Goal: Task Accomplishment & Management: Manage account settings

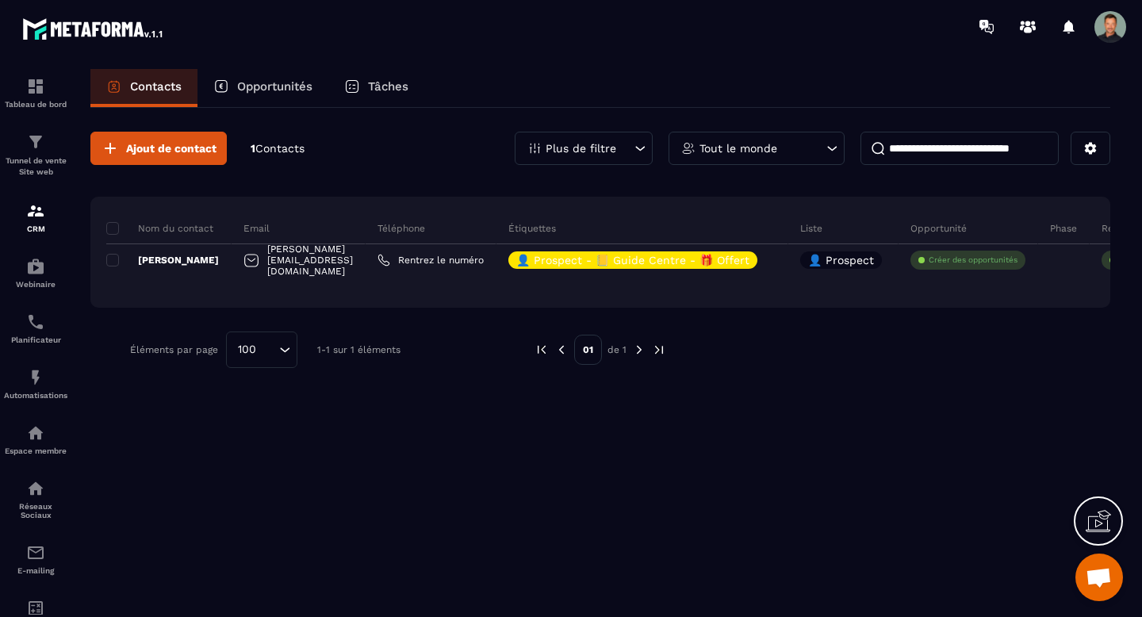
click at [275, 143] on span "Contacts" at bounding box center [279, 148] width 49 height 13
click at [193, 148] on span "Ajout de contact" at bounding box center [171, 148] width 90 height 16
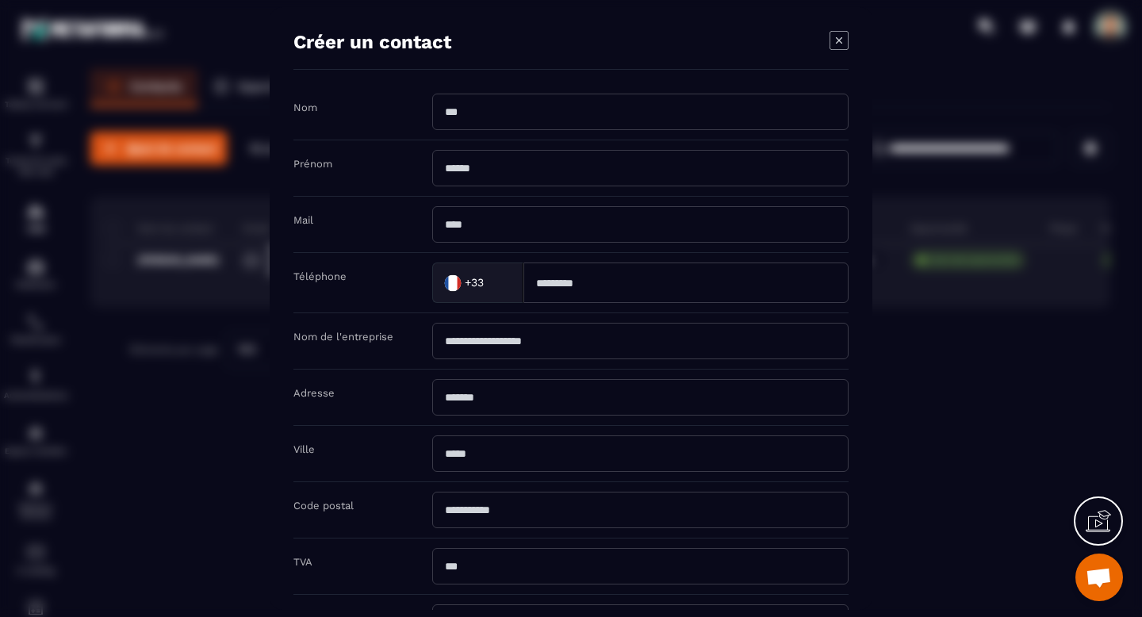
click at [824, 48] on div "Créer un contact" at bounding box center [570, 50] width 555 height 39
click at [839, 36] on icon "Modal window" at bounding box center [838, 40] width 19 height 19
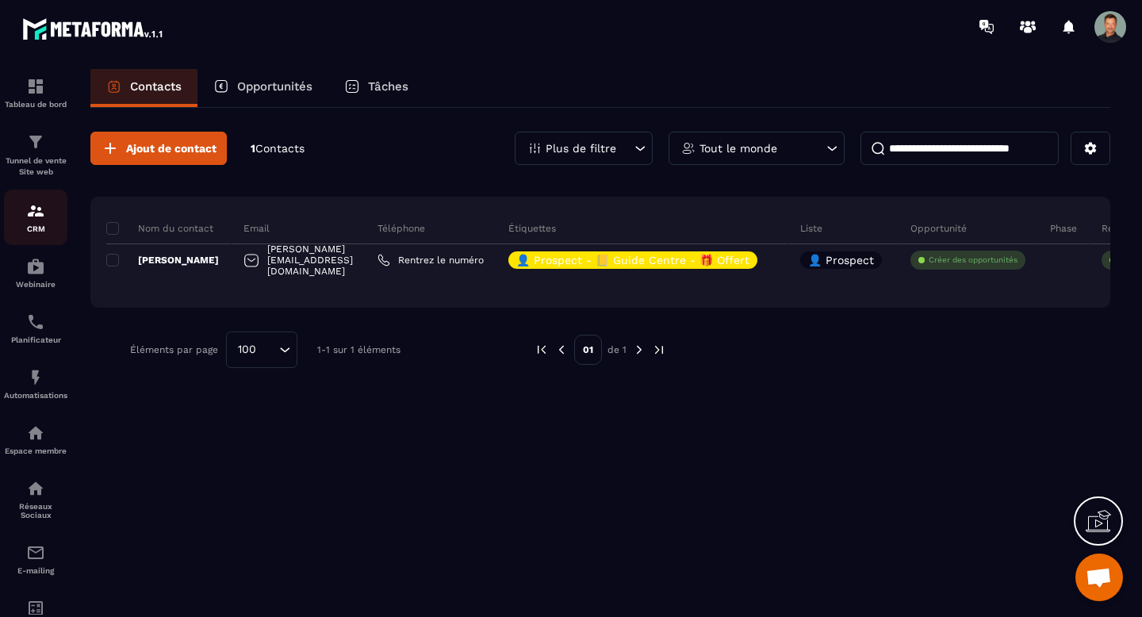
click at [35, 225] on p "CRM" at bounding box center [35, 228] width 63 height 9
click at [26, 393] on div "Automatisations" at bounding box center [35, 384] width 63 height 32
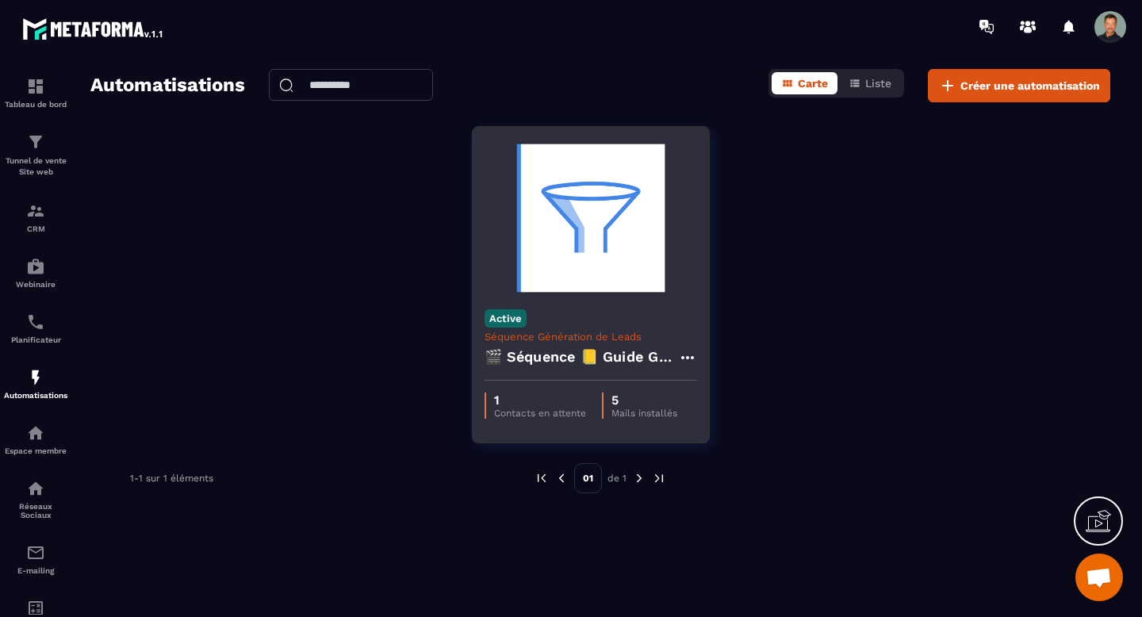
click at [607, 356] on h4 "🎬 Séquence 📒 Guide Gratuit “Renforcer votre centre” + Relances & Pré-offre" at bounding box center [580, 357] width 193 height 22
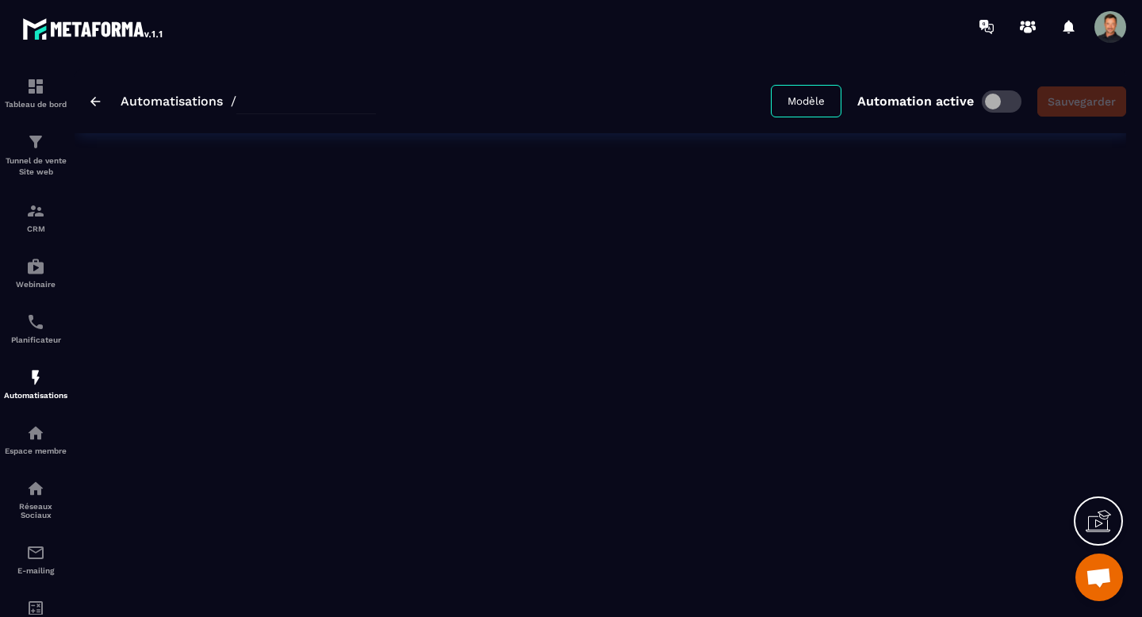
type input "**********"
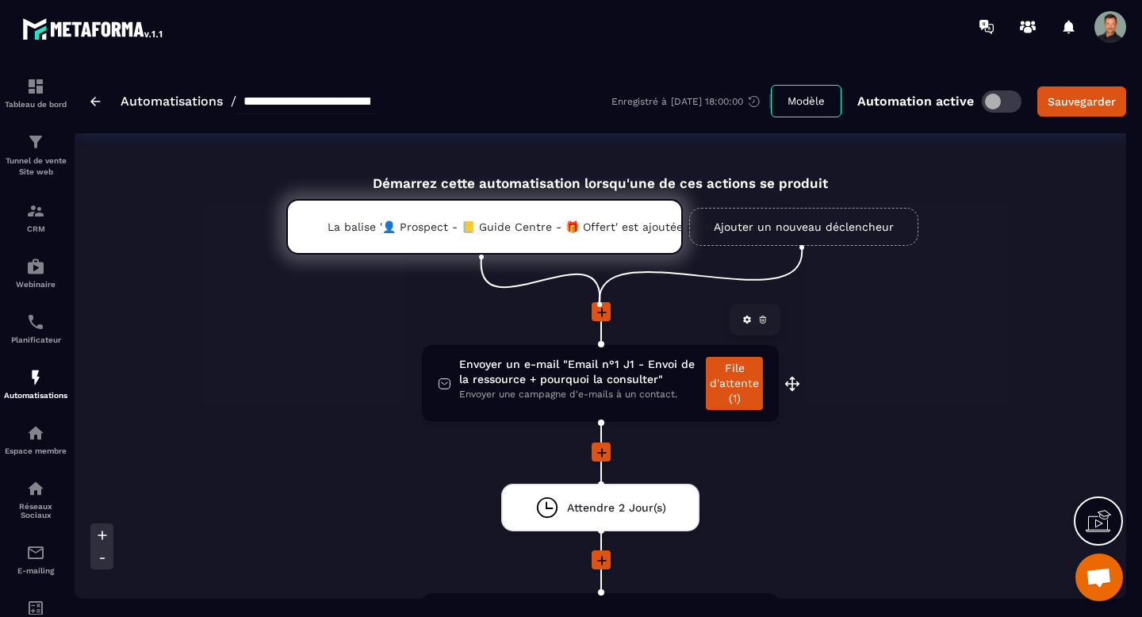
click at [653, 387] on span "Envoyer un e-mail "Email n°1 J1 - Envoi de la ressource + pourquoi la consulter"" at bounding box center [578, 372] width 239 height 30
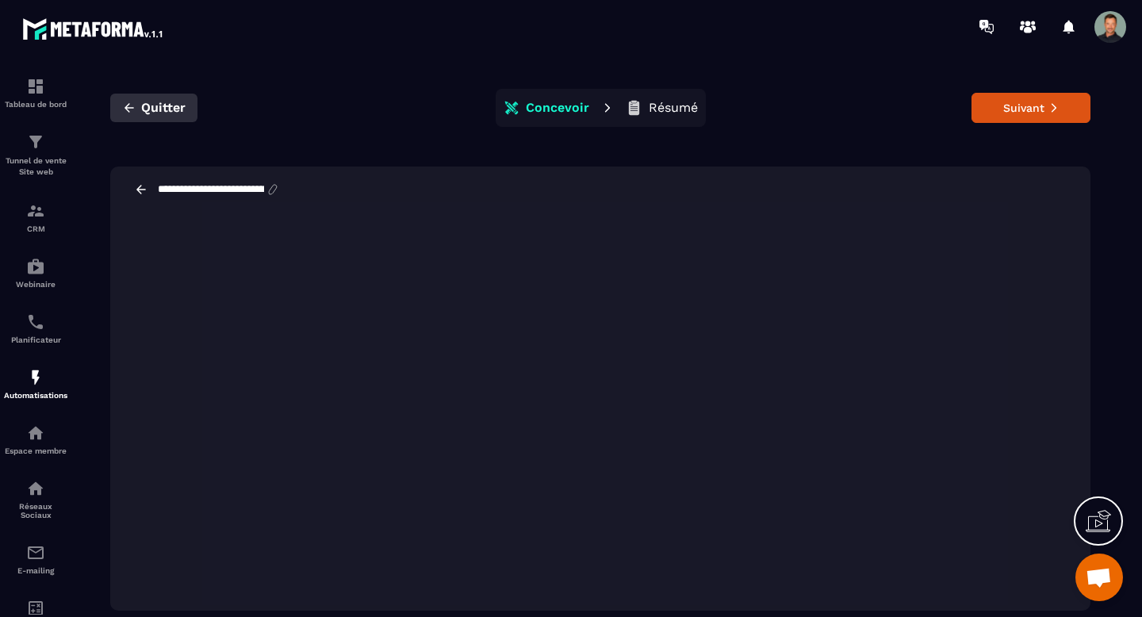
click at [148, 103] on span "Quitter" at bounding box center [163, 108] width 44 height 16
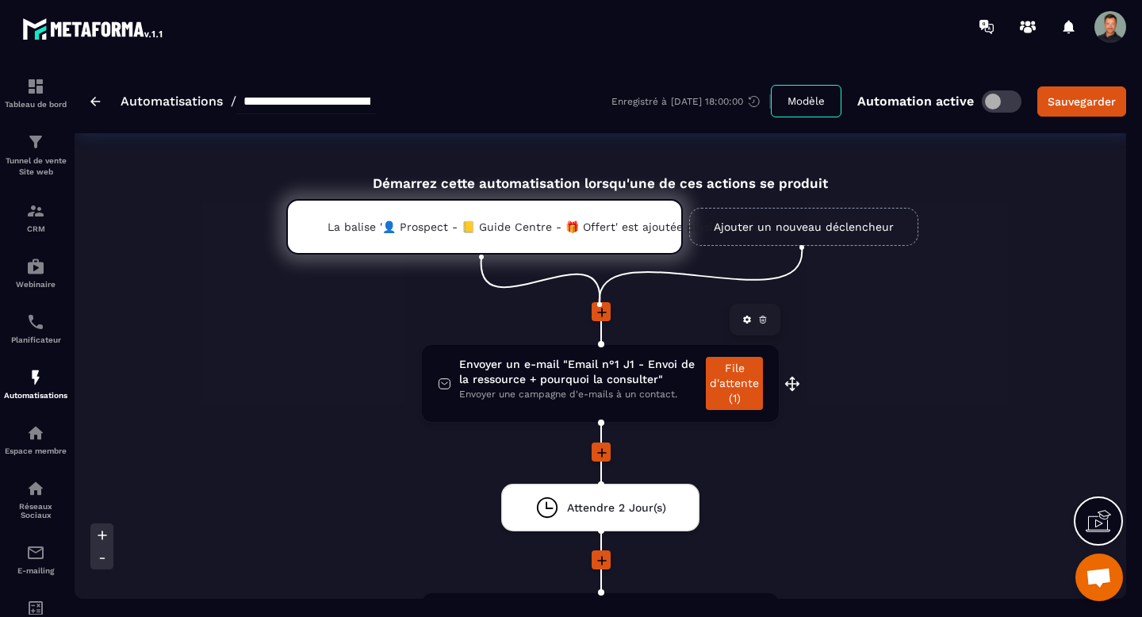
click at [744, 322] on icon at bounding box center [747, 320] width 8 height 8
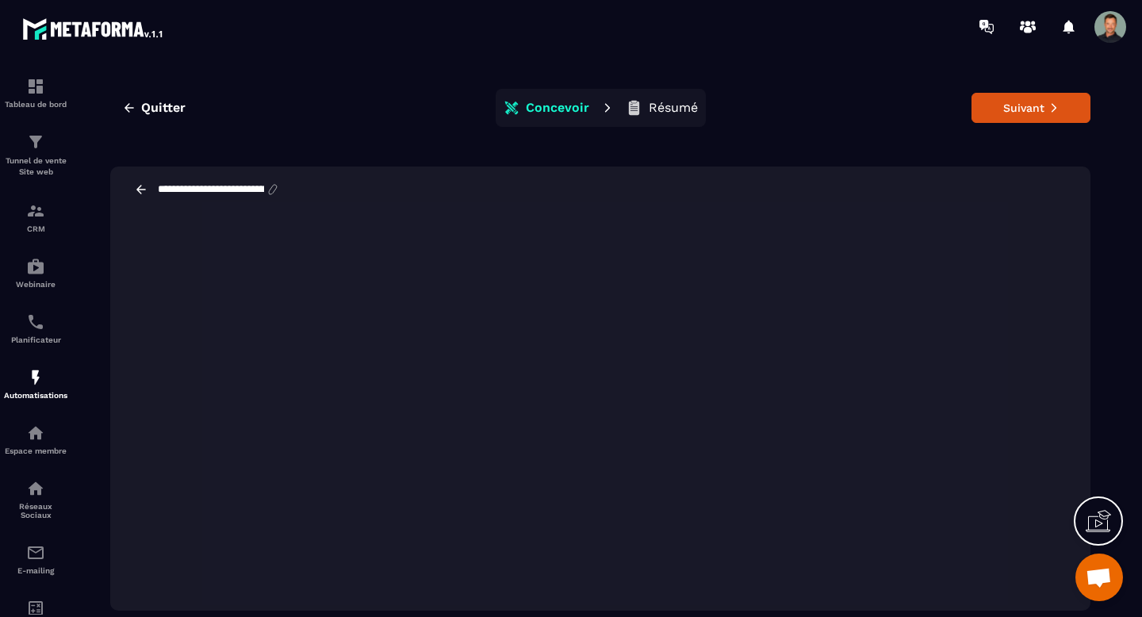
click at [139, 192] on icon at bounding box center [141, 189] width 10 height 9
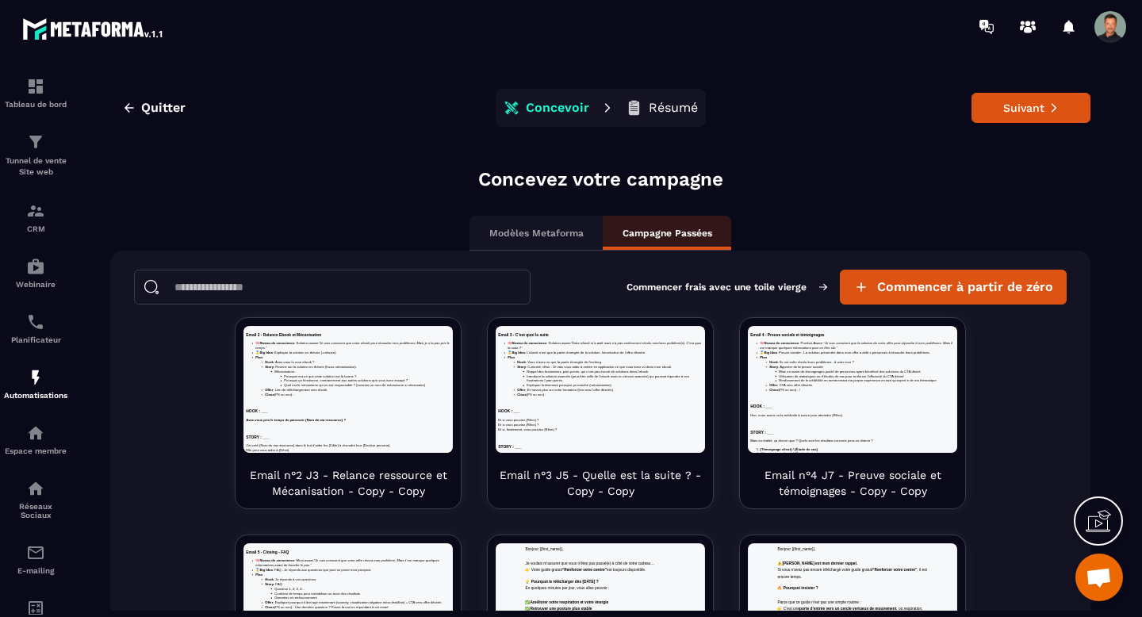
click at [553, 232] on p "Modèles Metaforma" at bounding box center [536, 233] width 94 height 13
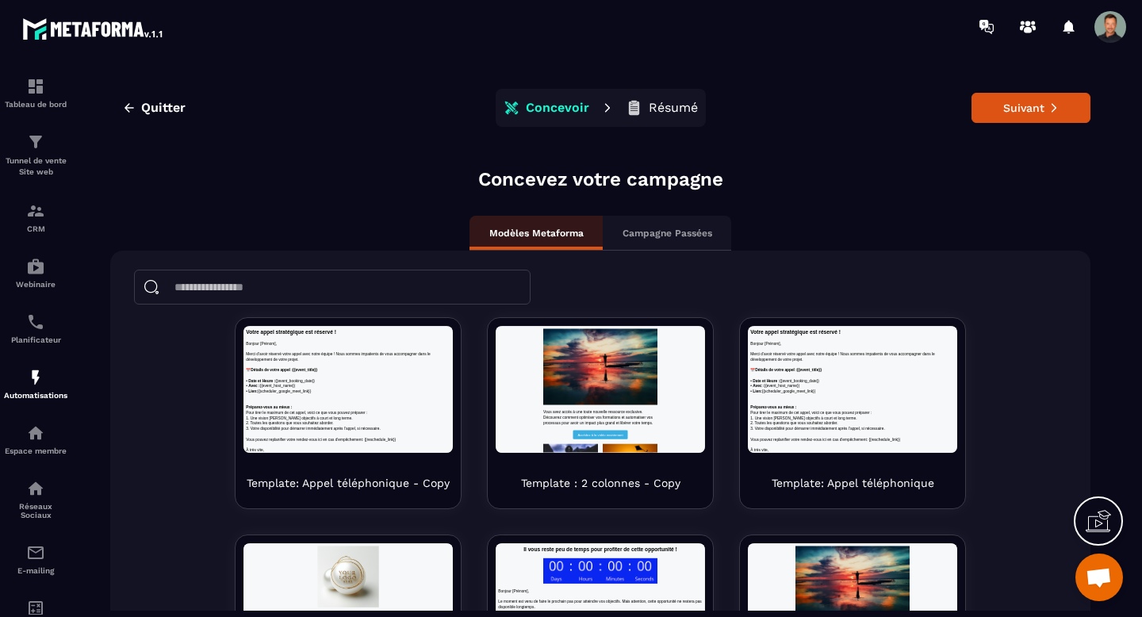
click at [646, 234] on p "Campagne Passées" at bounding box center [667, 233] width 90 height 13
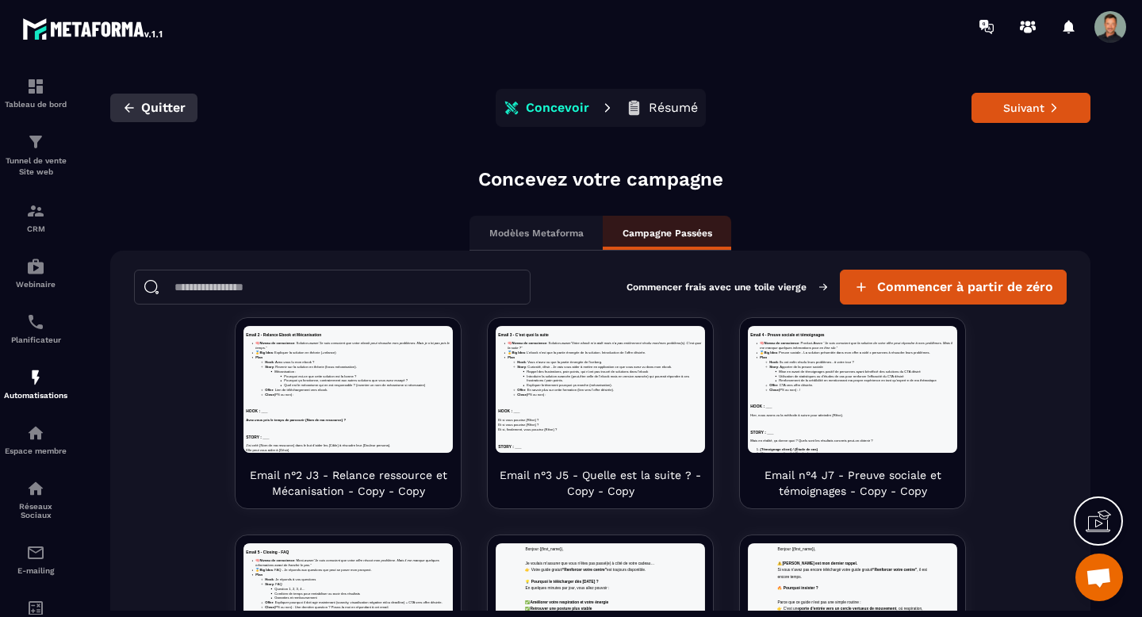
click at [126, 110] on icon "button" at bounding box center [129, 108] width 14 height 14
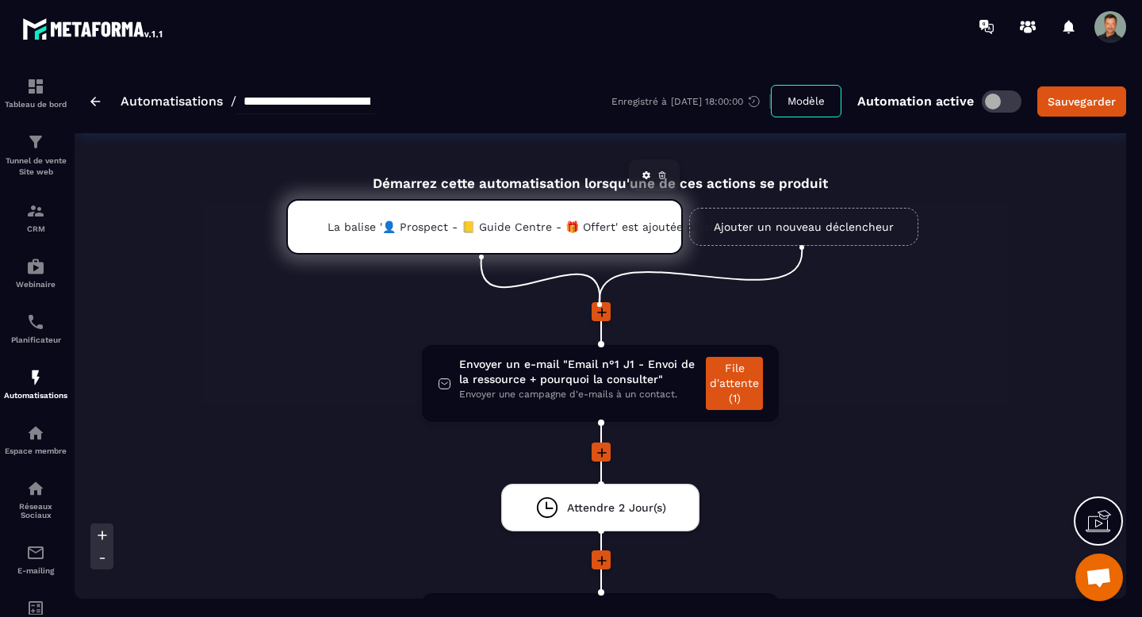
click at [545, 243] on div "La balise '👤 Prospect - 📒 Guide Centre - 🎁 Offert' est ajoutée plusieurs fois" at bounding box center [484, 226] width 396 height 55
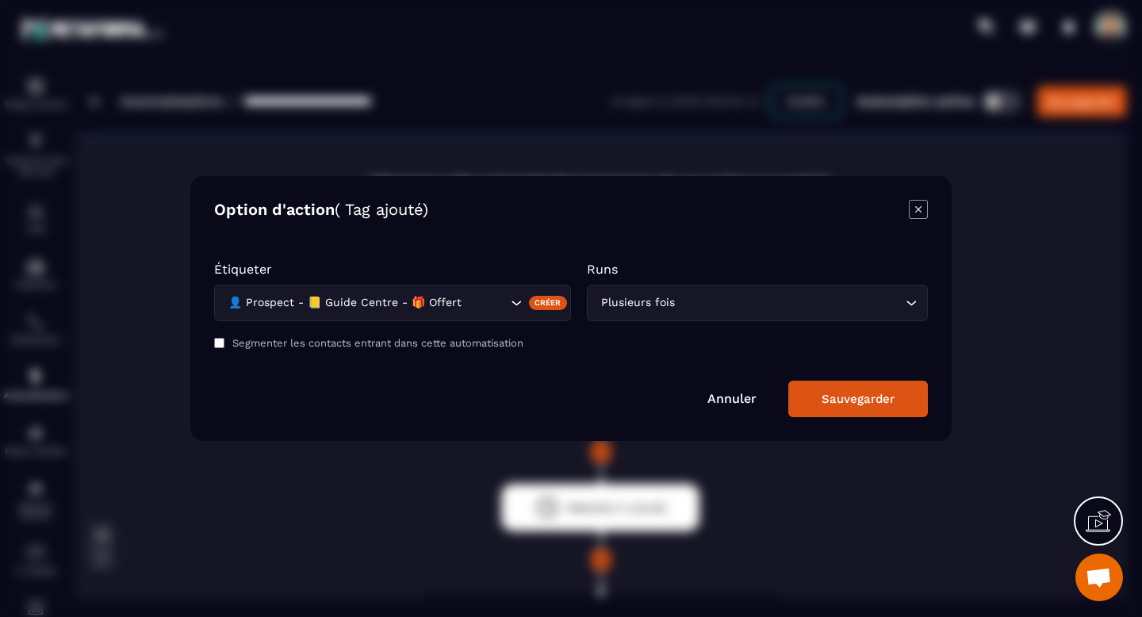
click at [544, 304] on div "Créer" at bounding box center [548, 303] width 39 height 14
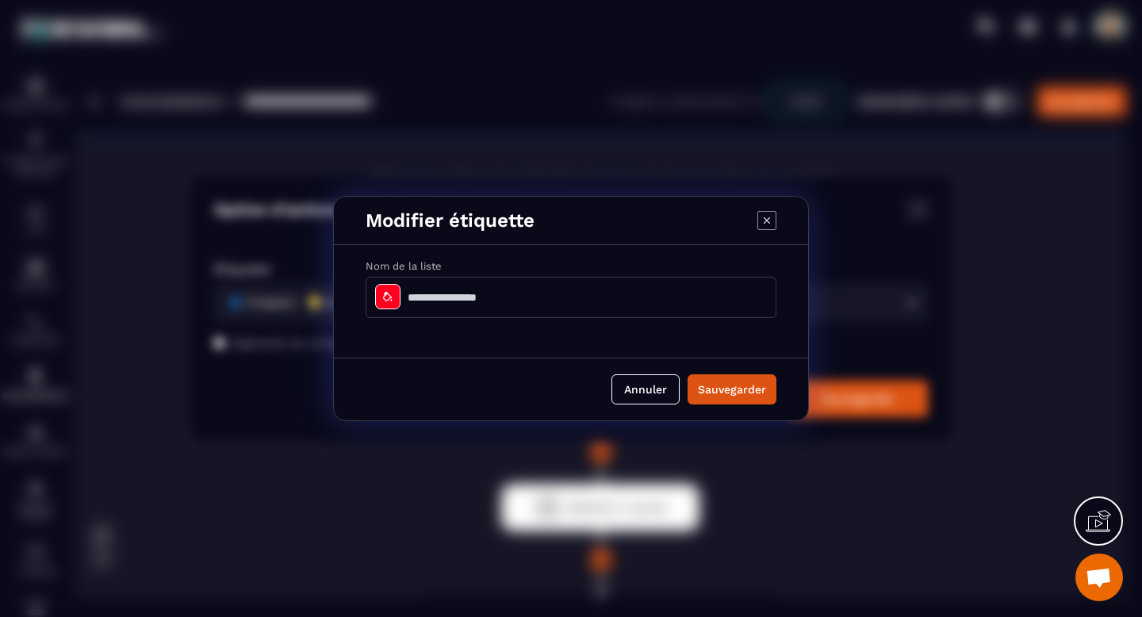
click at [776, 220] on div "Modifier étiquette" at bounding box center [571, 221] width 474 height 48
click at [770, 220] on icon "Modal window" at bounding box center [766, 220] width 19 height 19
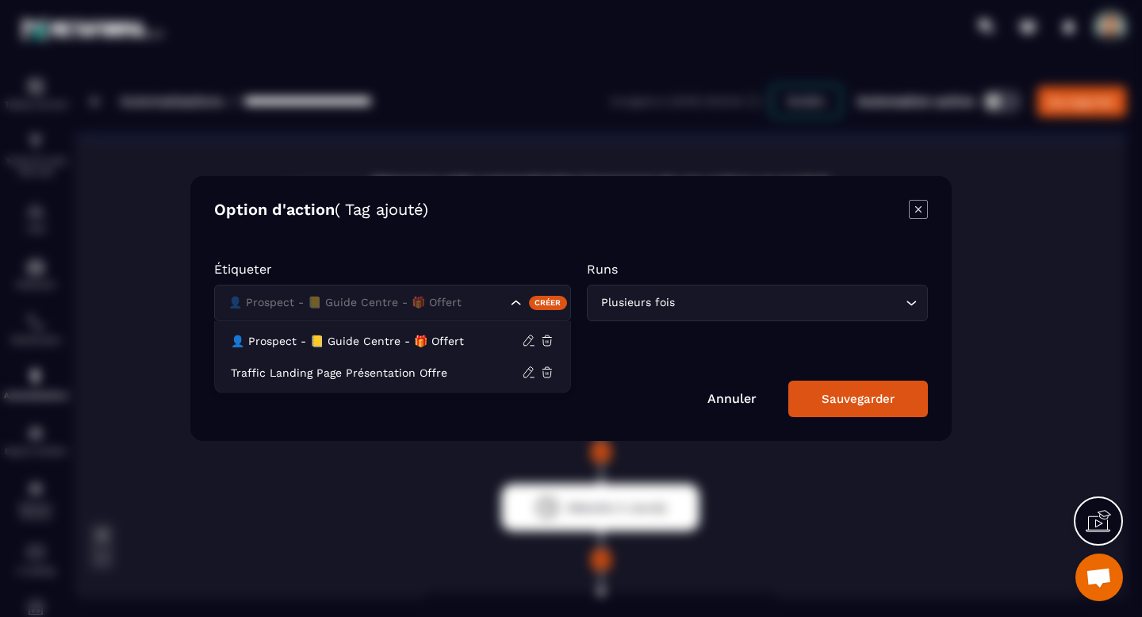
click at [340, 312] on div "👤 Prospect - 📒 Guide Centre - 🎁 Offert" at bounding box center [392, 303] width 357 height 36
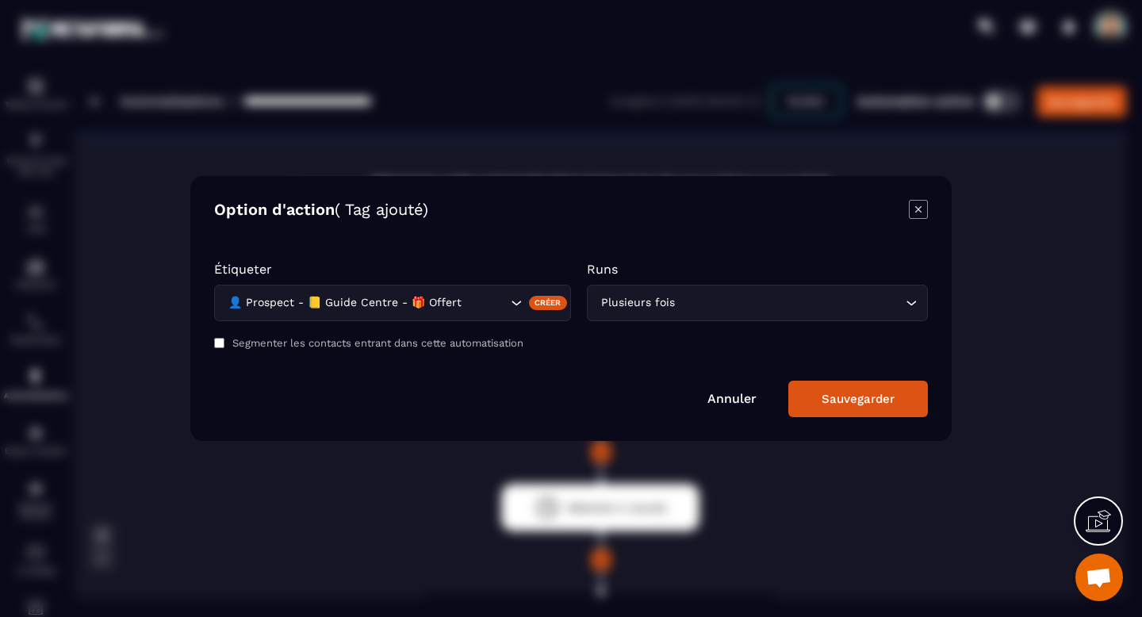
click at [548, 300] on div "Créer" at bounding box center [548, 303] width 39 height 14
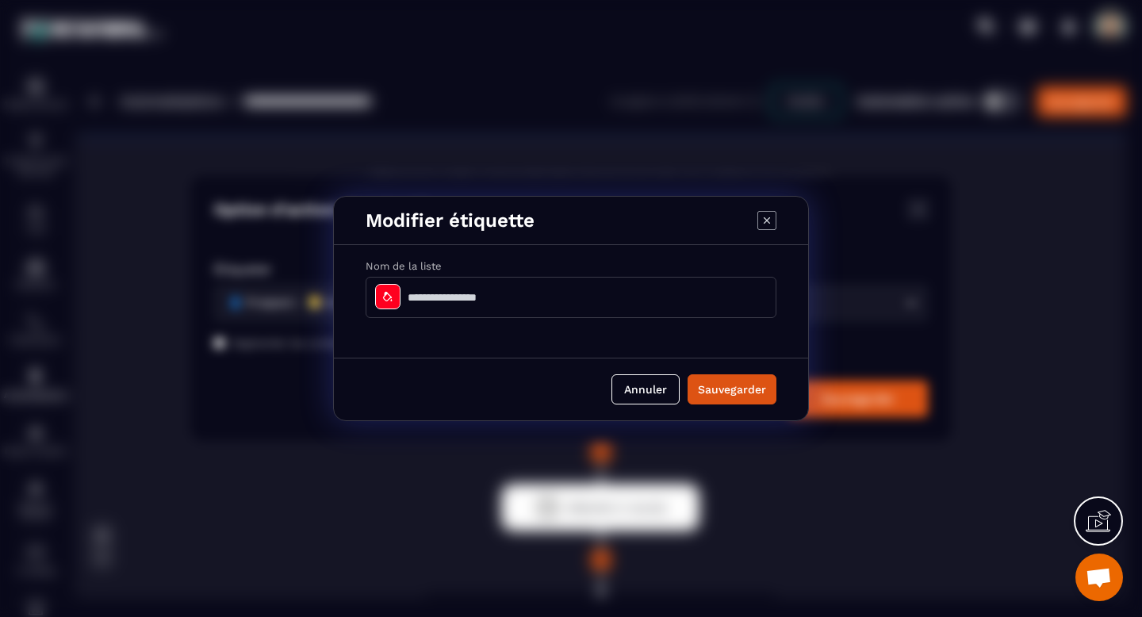
click at [767, 216] on icon "Modal window" at bounding box center [766, 220] width 19 height 19
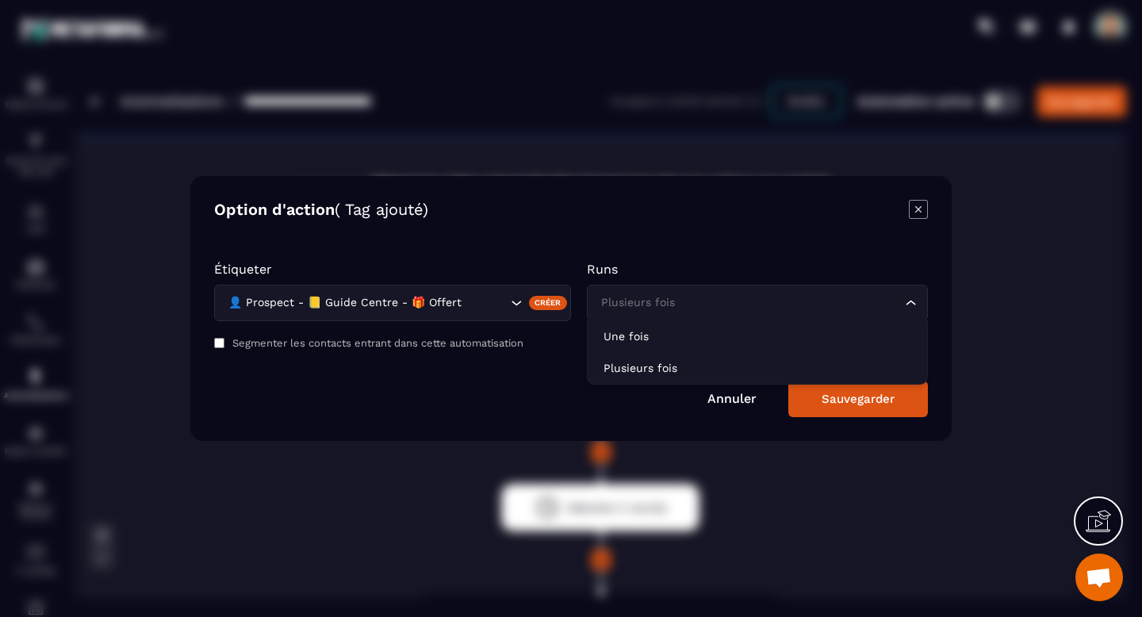
click at [721, 311] on input "Search for option" at bounding box center [749, 302] width 304 height 17
click at [707, 262] on p "Runs" at bounding box center [757, 269] width 341 height 15
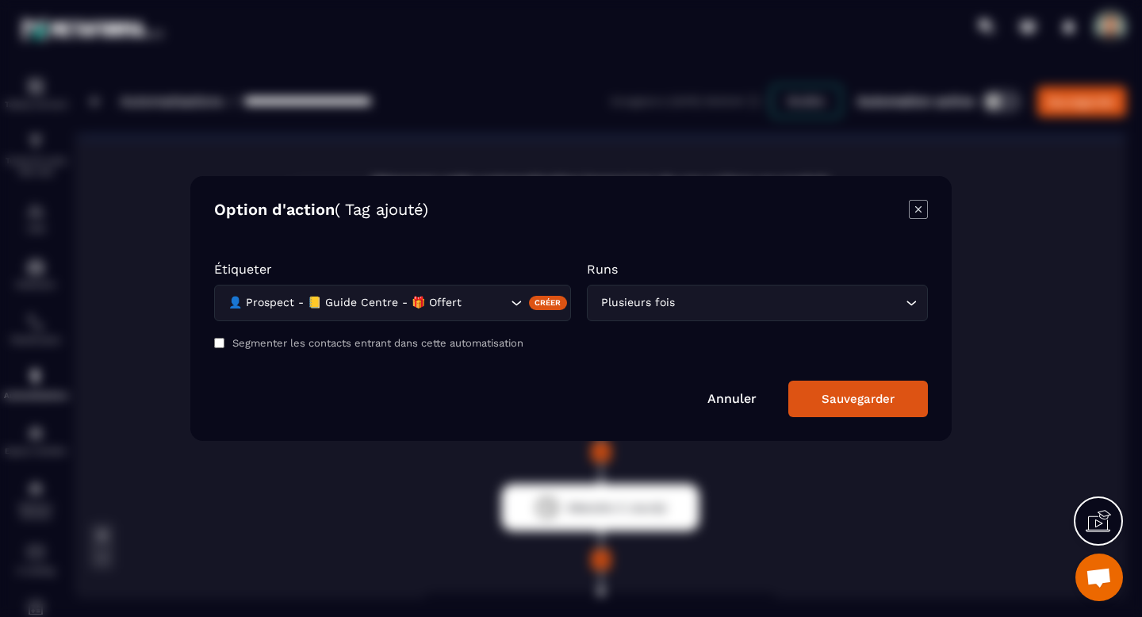
click at [809, 390] on button "Sauvegarder" at bounding box center [858, 399] width 140 height 36
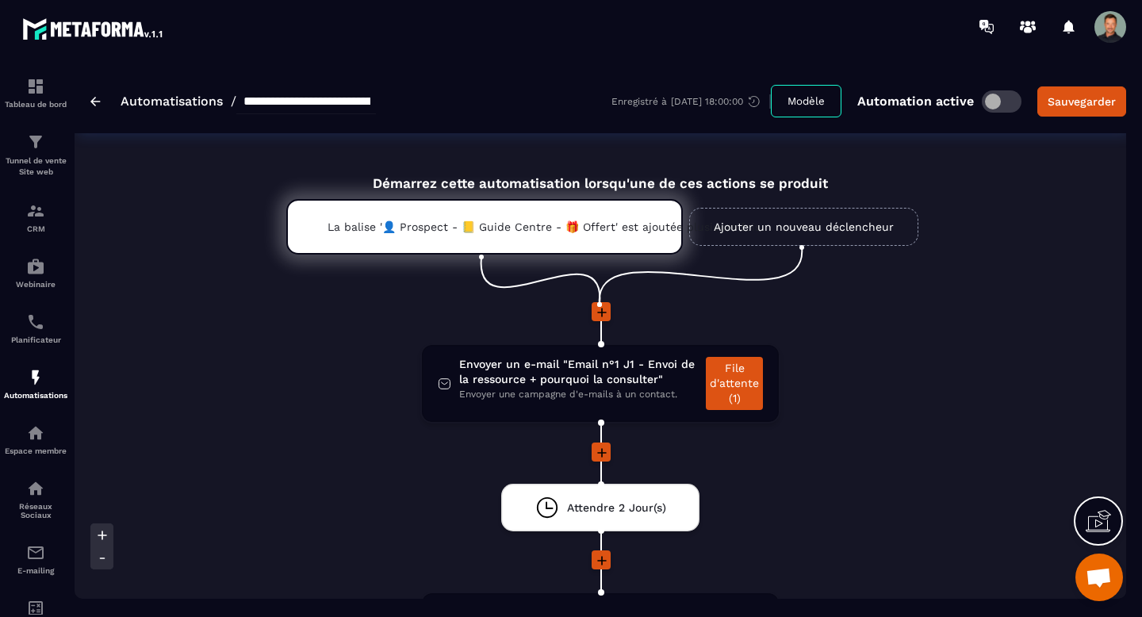
click at [602, 316] on icon at bounding box center [602, 312] width 16 height 16
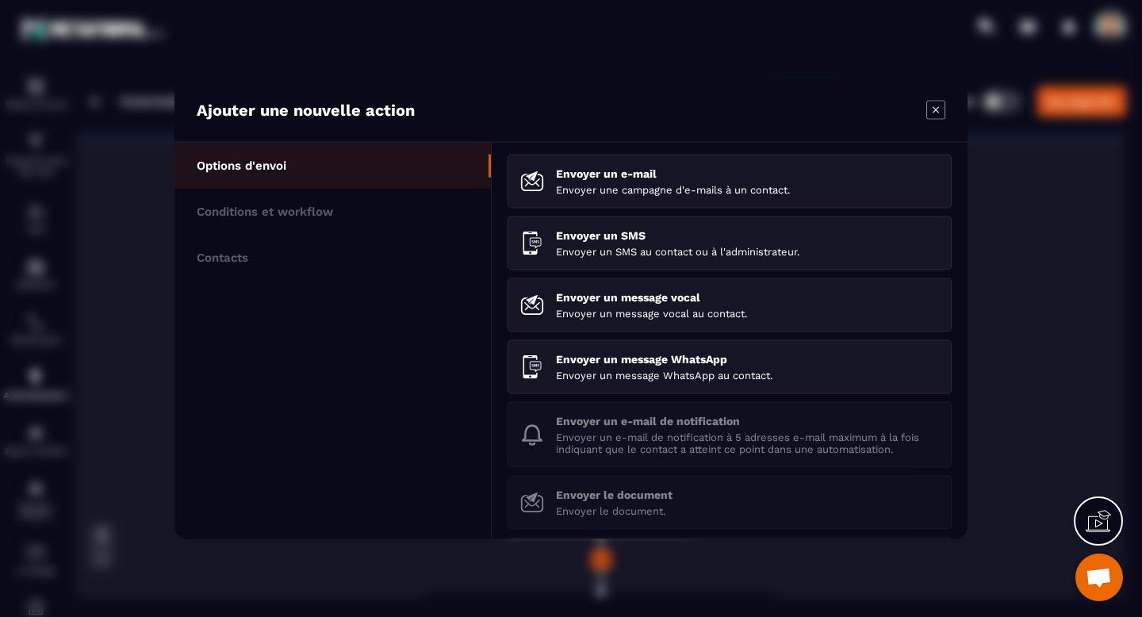
click at [926, 112] on icon "Modal window" at bounding box center [935, 110] width 19 height 19
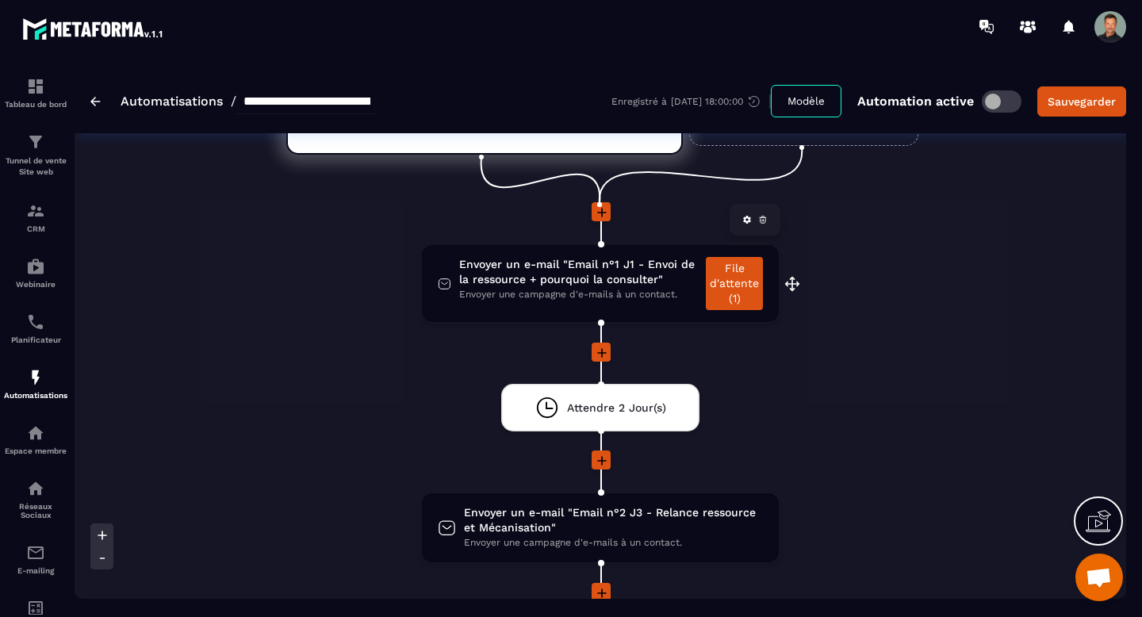
scroll to position [19, 0]
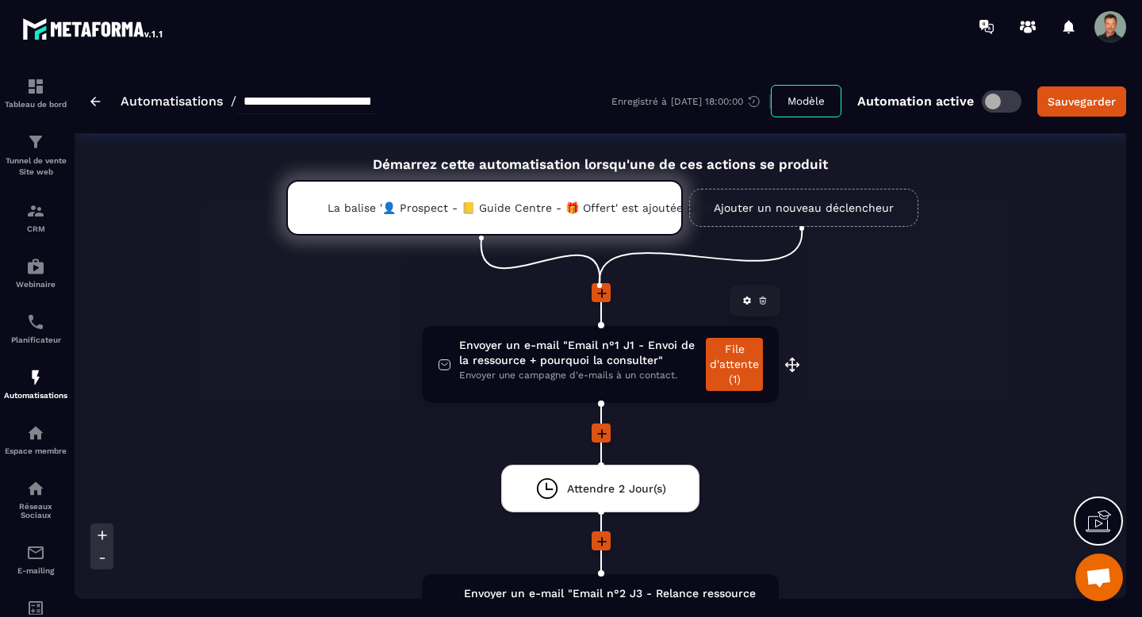
click at [610, 367] on span "Envoyer un e-mail "Email n°1 J1 - Envoi de la ressource + pourquoi la consulter"" at bounding box center [578, 353] width 239 height 30
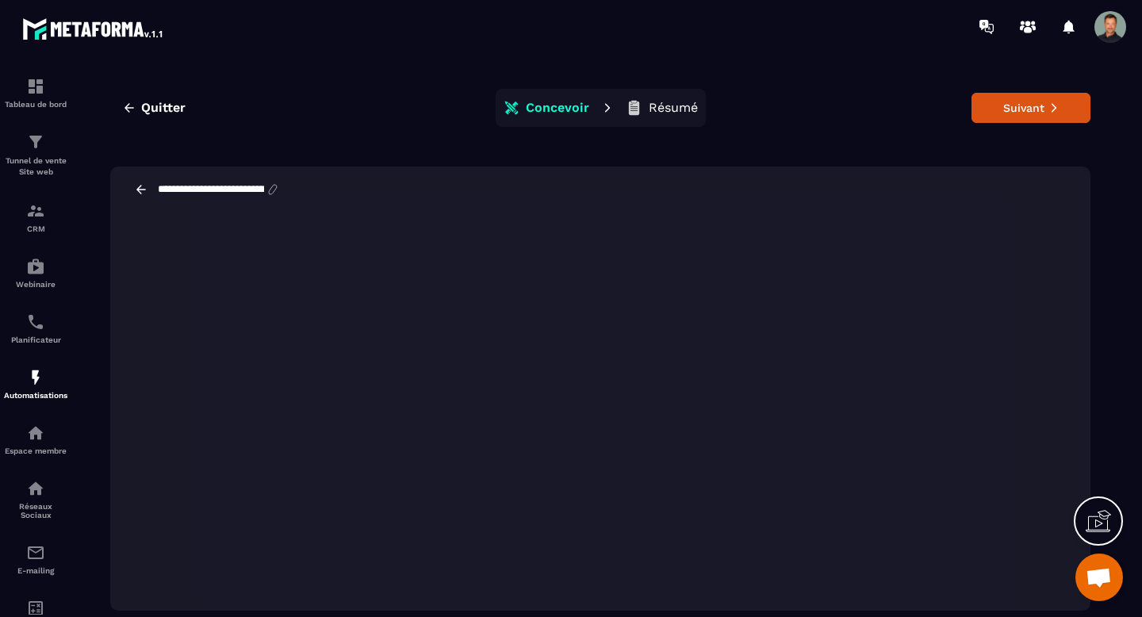
click at [134, 186] on icon at bounding box center [141, 189] width 14 height 14
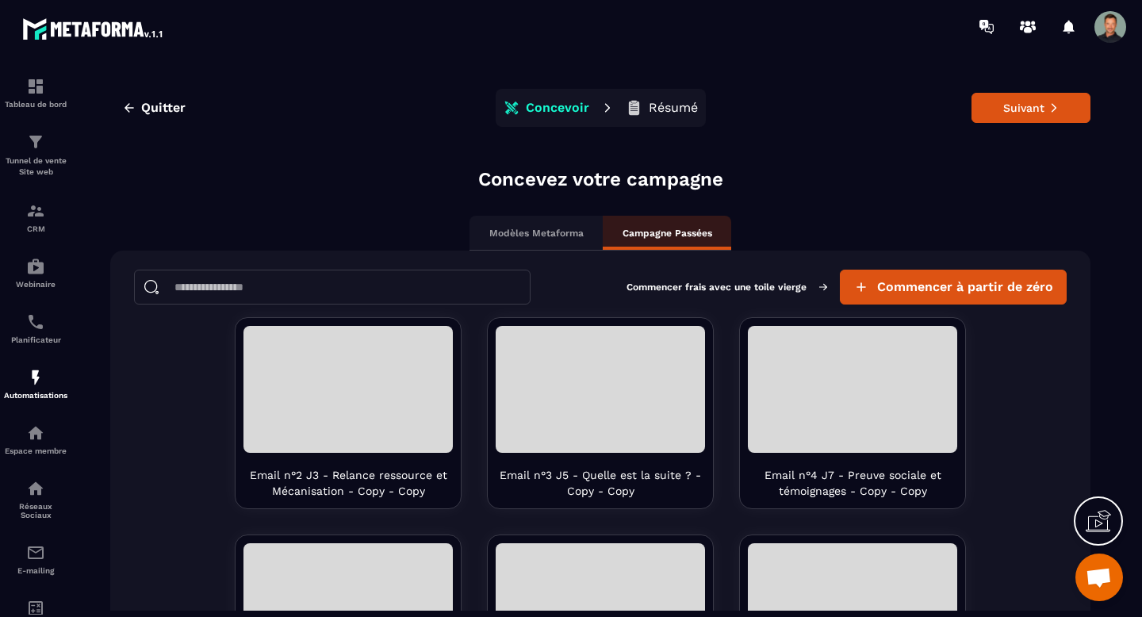
click at [536, 228] on p "Modèles Metaforma" at bounding box center [536, 233] width 94 height 13
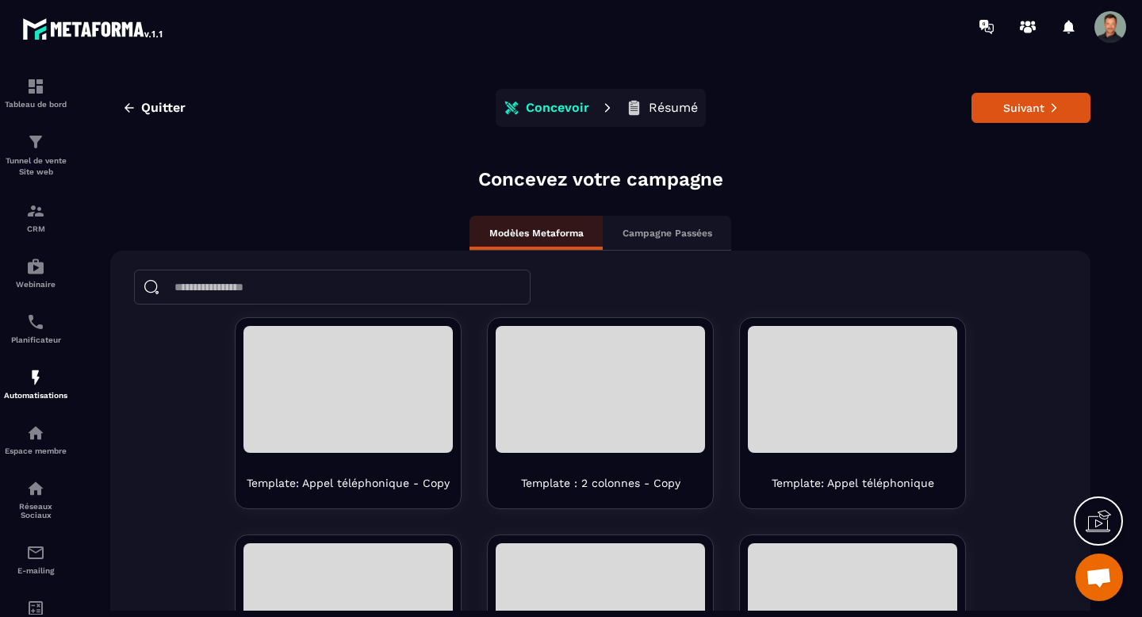
click at [667, 108] on p "Résumé" at bounding box center [673, 108] width 49 height 16
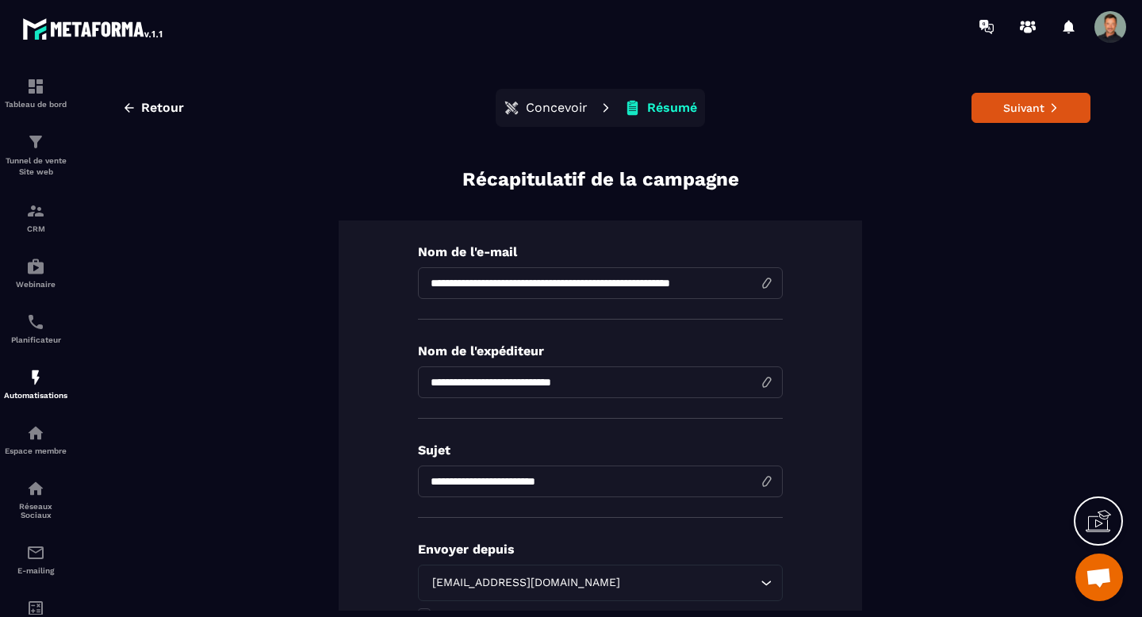
click at [692, 281] on input "**********" at bounding box center [600, 283] width 365 height 32
drag, startPoint x: 676, startPoint y: 281, endPoint x: 767, endPoint y: 281, distance: 92.0
click at [767, 281] on input "**********" at bounding box center [600, 283] width 365 height 32
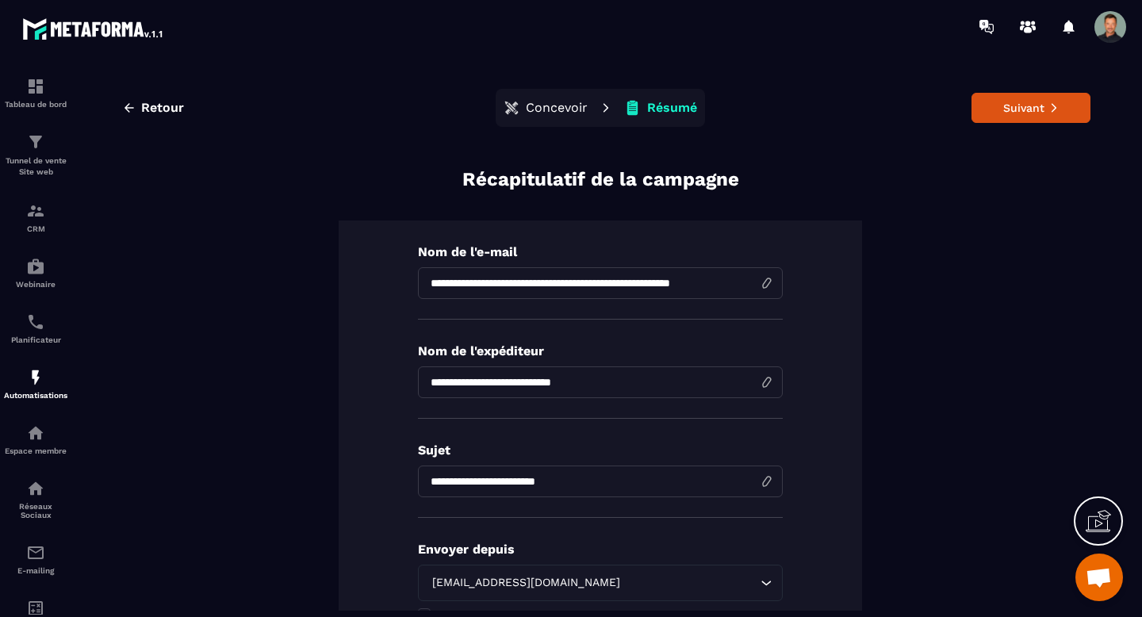
click at [871, 345] on div "**********" at bounding box center [600, 546] width 980 height 760
click at [869, 234] on div "**********" at bounding box center [600, 546] width 980 height 760
click at [993, 104] on button "Suivant" at bounding box center [1030, 108] width 119 height 30
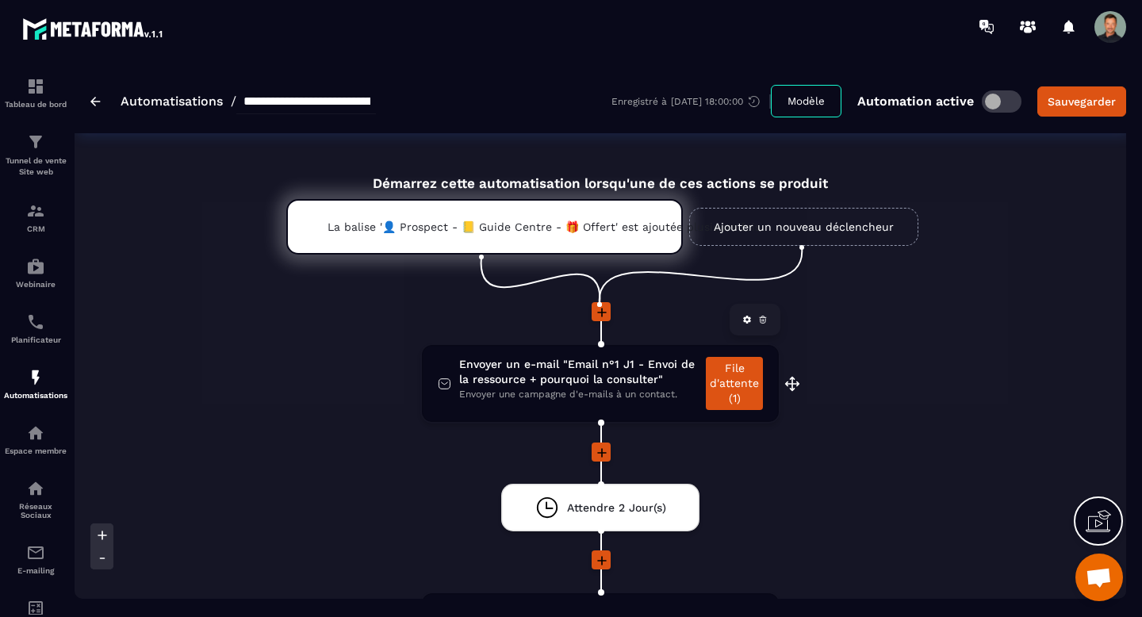
click at [742, 322] on icon at bounding box center [747, 320] width 10 height 10
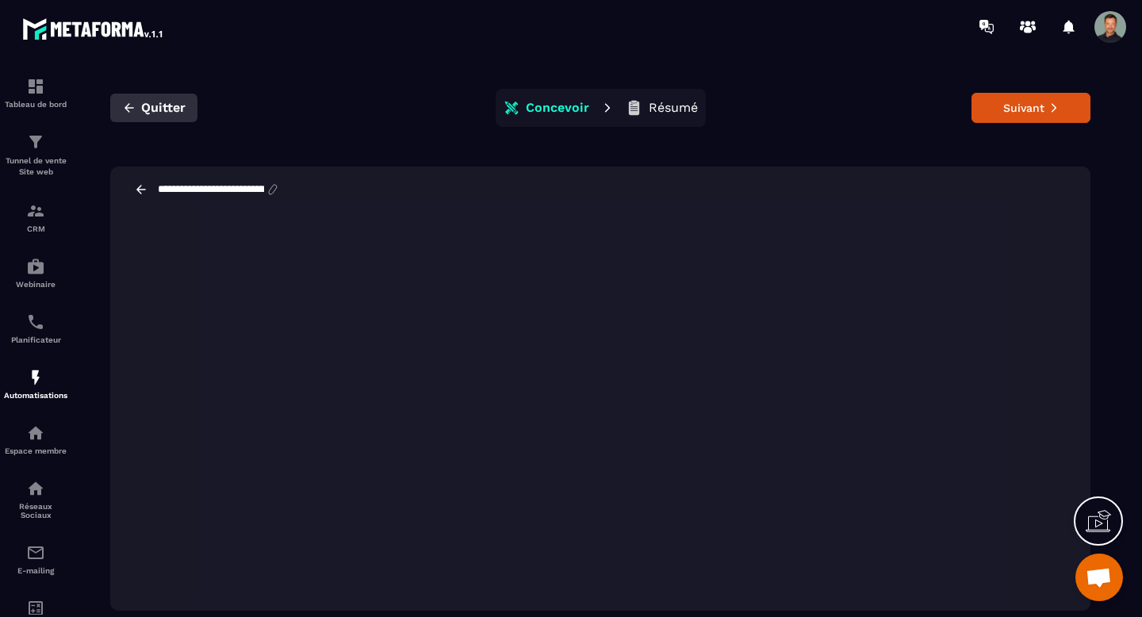
click at [151, 99] on button "Quitter" at bounding box center [153, 108] width 87 height 29
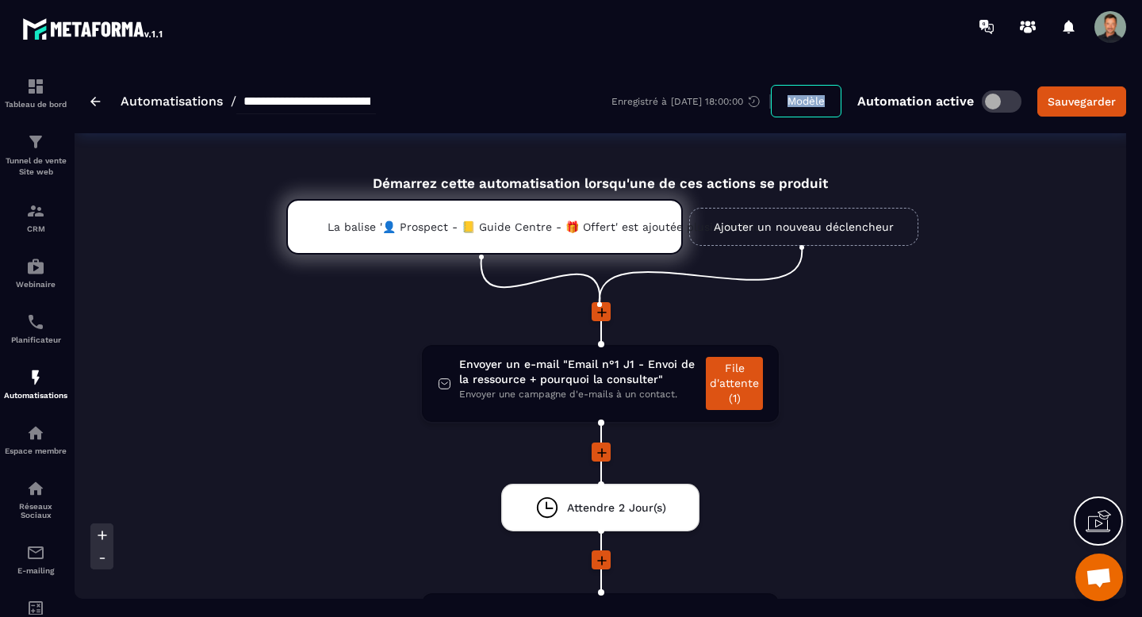
click at [790, 105] on button "Modèle" at bounding box center [806, 101] width 71 height 33
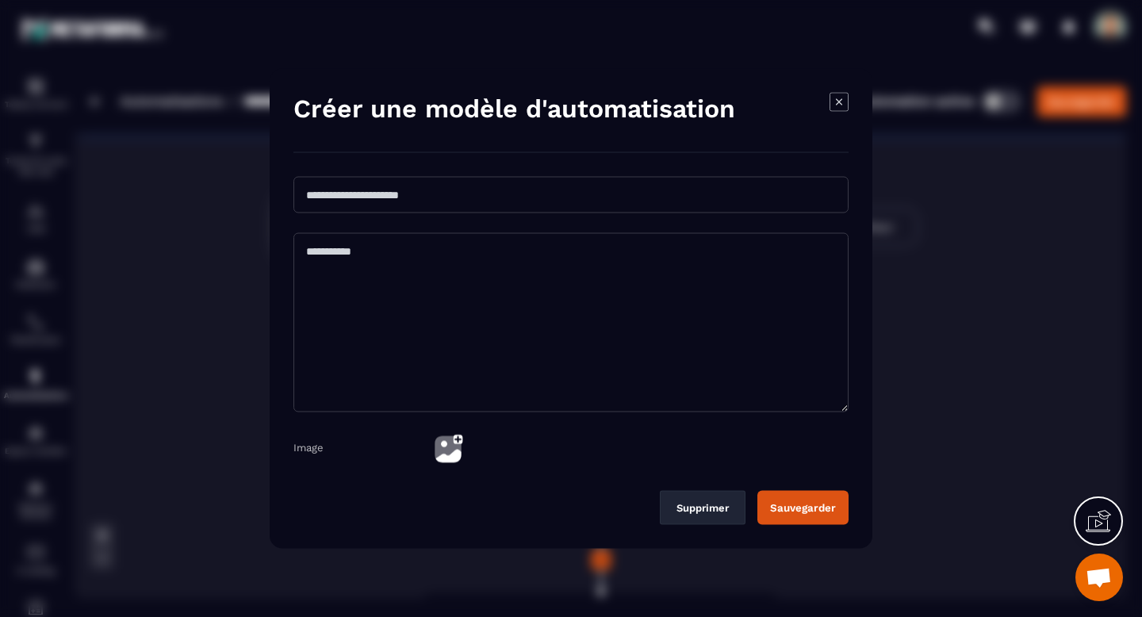
click at [836, 105] on icon "Modal window" at bounding box center [838, 102] width 19 height 19
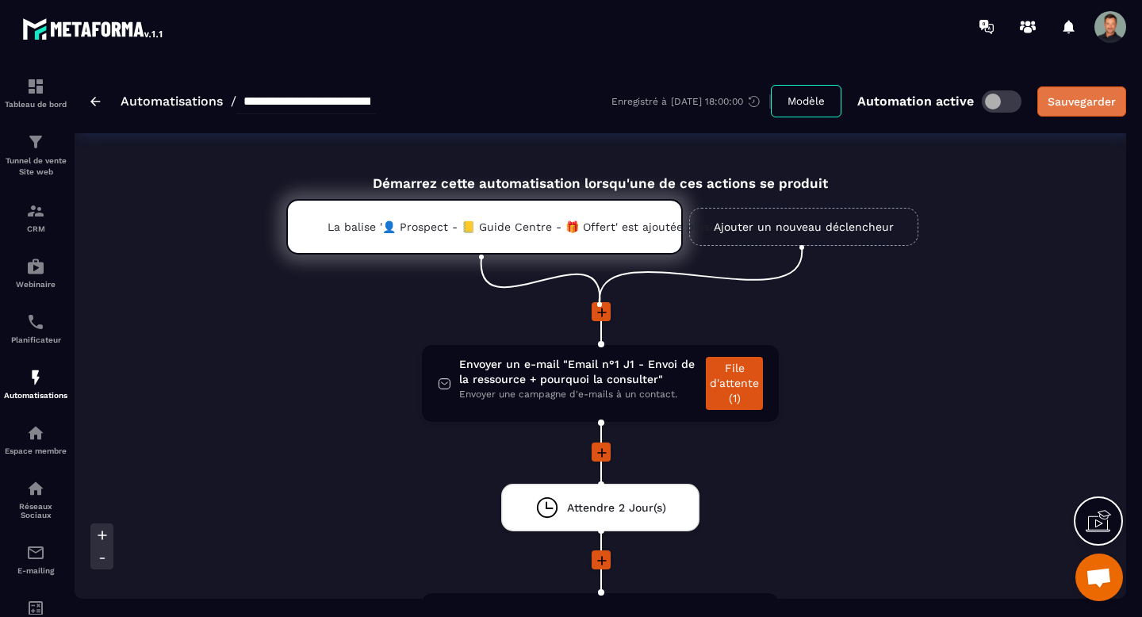
click at [1070, 97] on div "Sauvegarder" at bounding box center [1081, 102] width 68 height 16
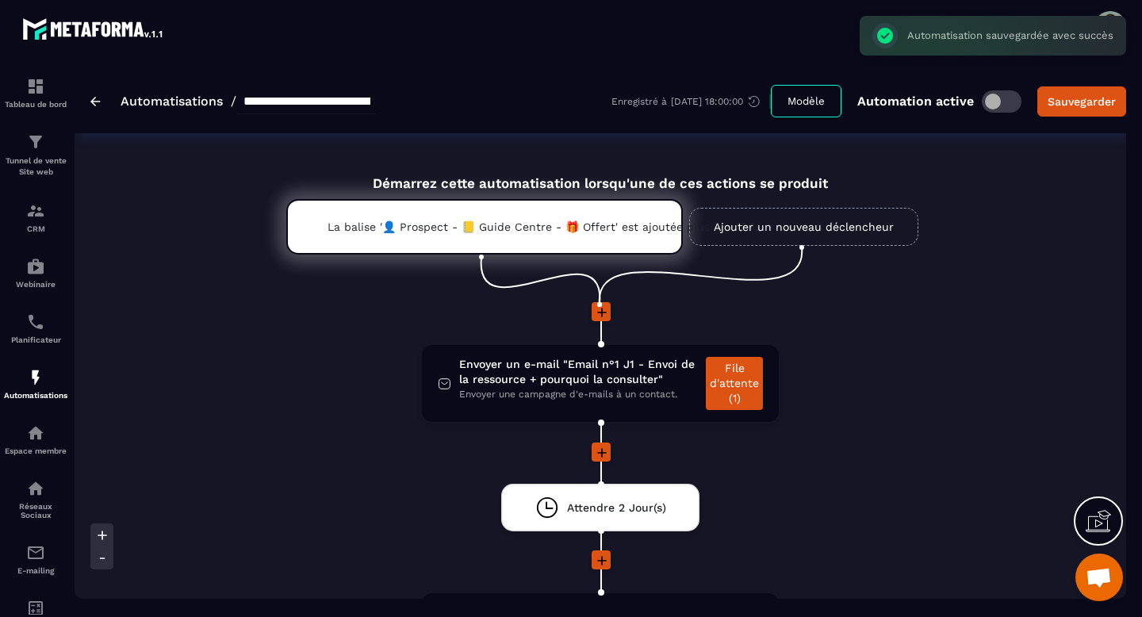
click at [1112, 22] on div "Automatisation sauvegardée avec succès ×" at bounding box center [992, 36] width 266 height 40
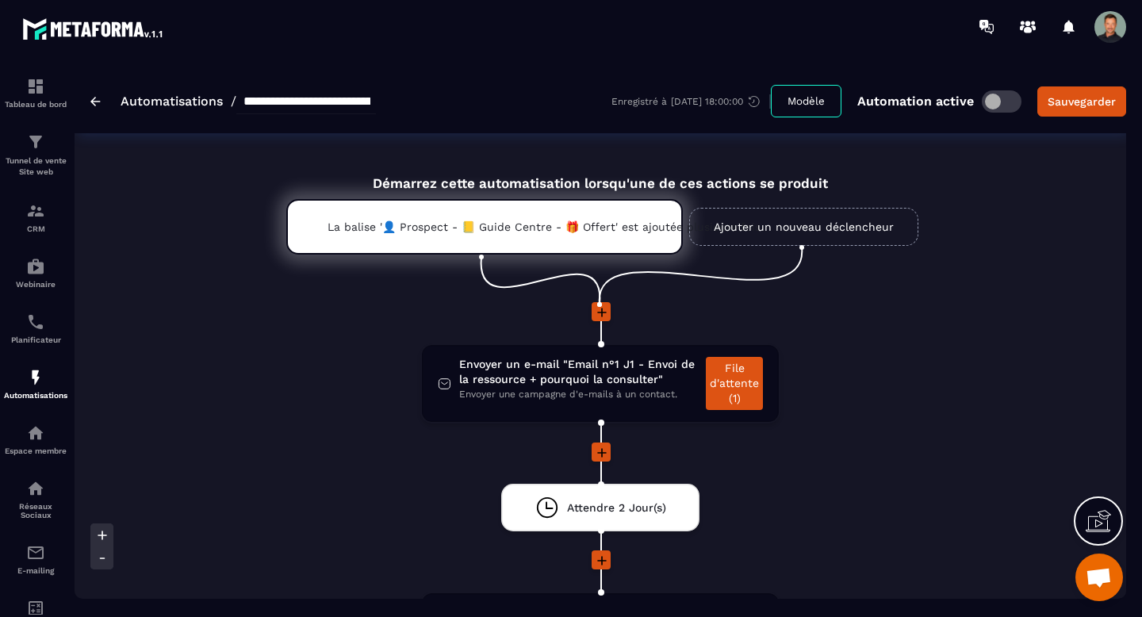
click at [1112, 23] on span at bounding box center [1110, 27] width 32 height 32
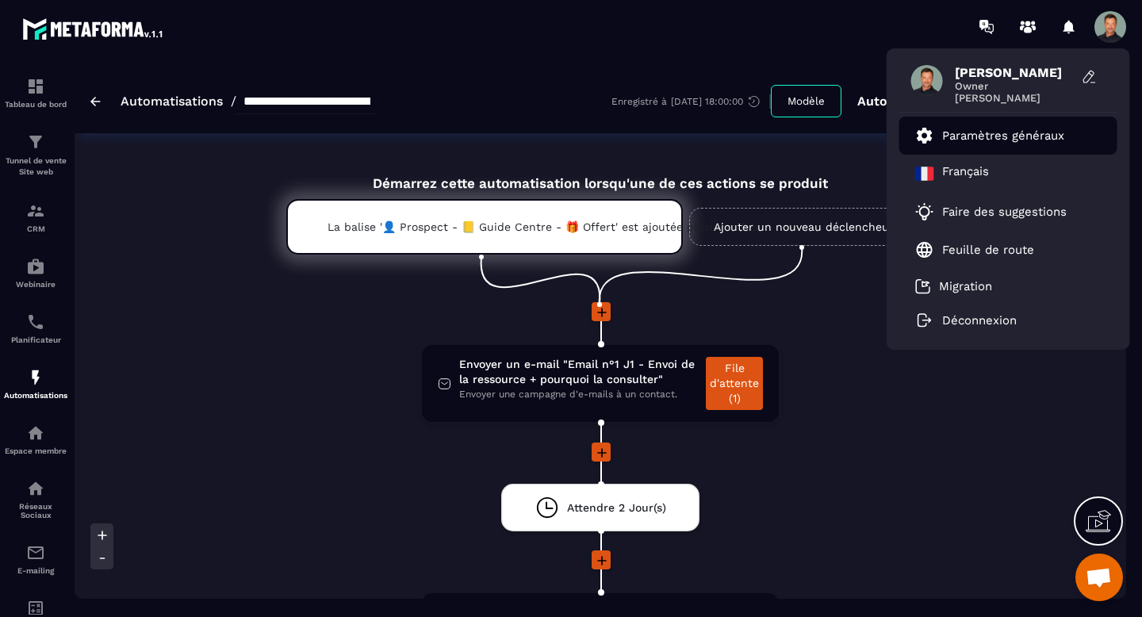
click at [1026, 131] on p "Paramètres généraux" at bounding box center [1003, 135] width 122 height 14
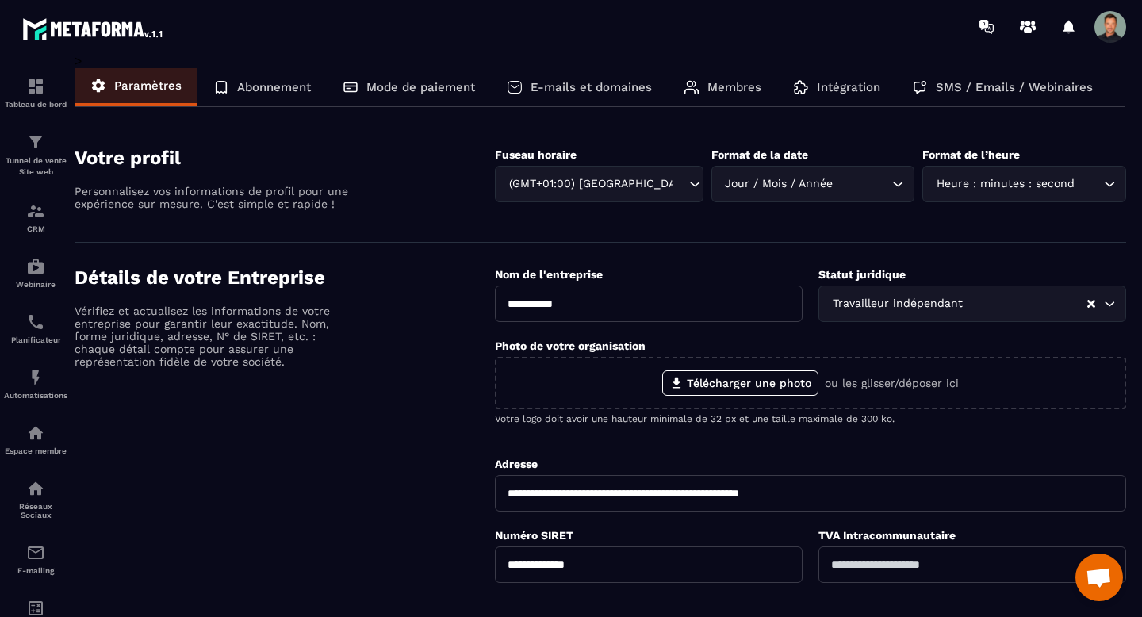
click at [615, 85] on p "E-mails et domaines" at bounding box center [590, 87] width 121 height 14
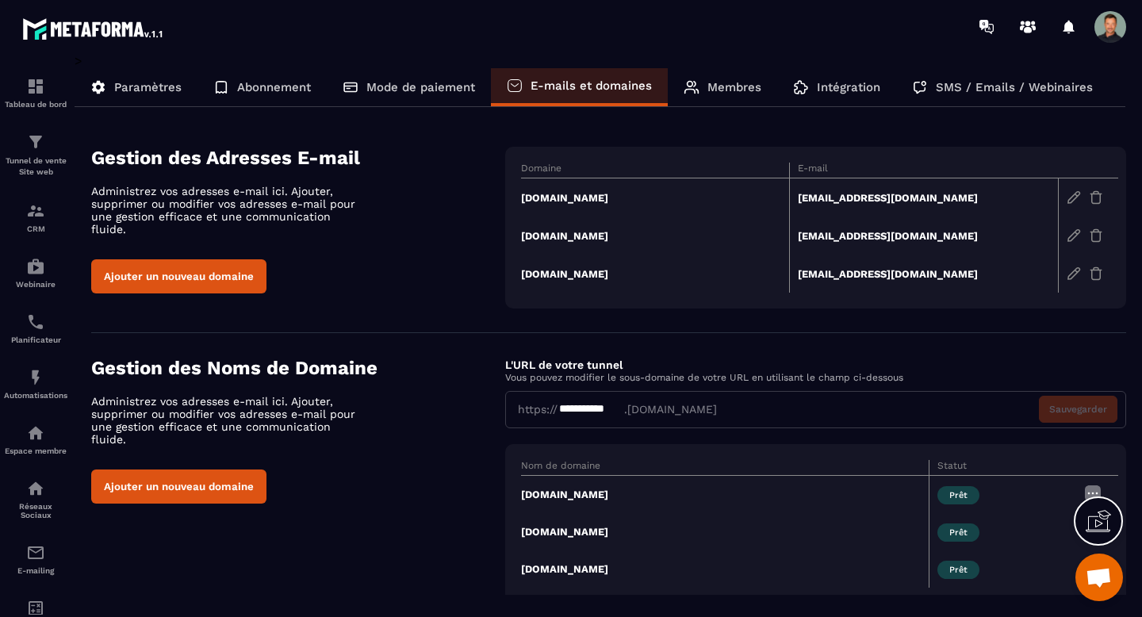
scroll to position [32, 0]
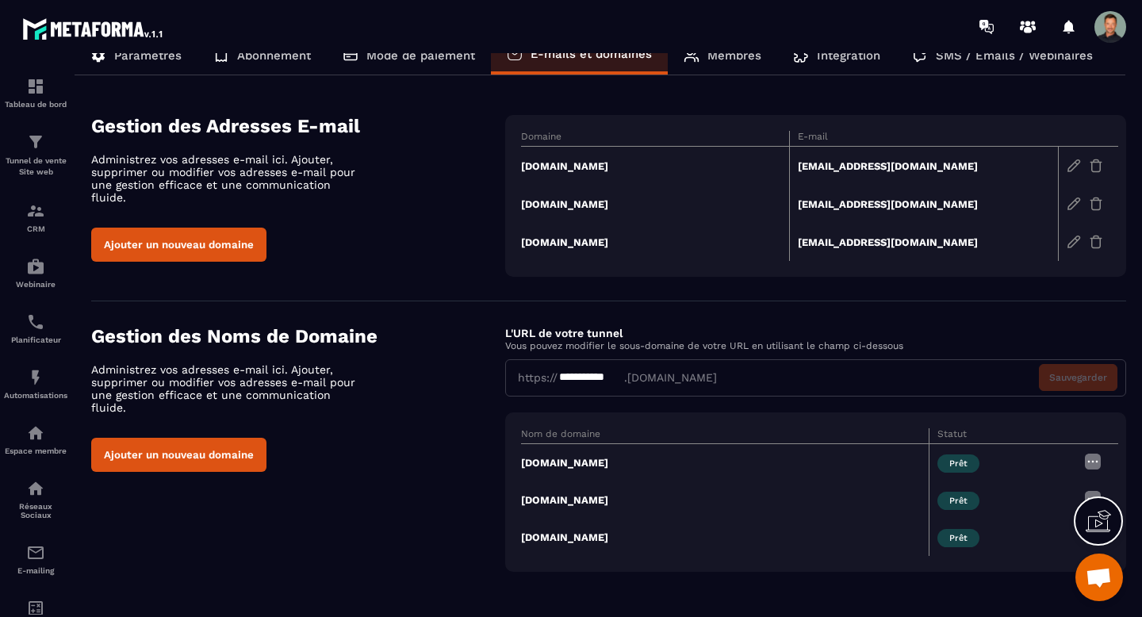
click at [906, 371] on div "**********" at bounding box center [815, 377] width 621 height 37
click at [945, 438] on th "Statut" at bounding box center [1001, 436] width 147 height 16
click at [1094, 461] on img at bounding box center [1092, 461] width 19 height 19
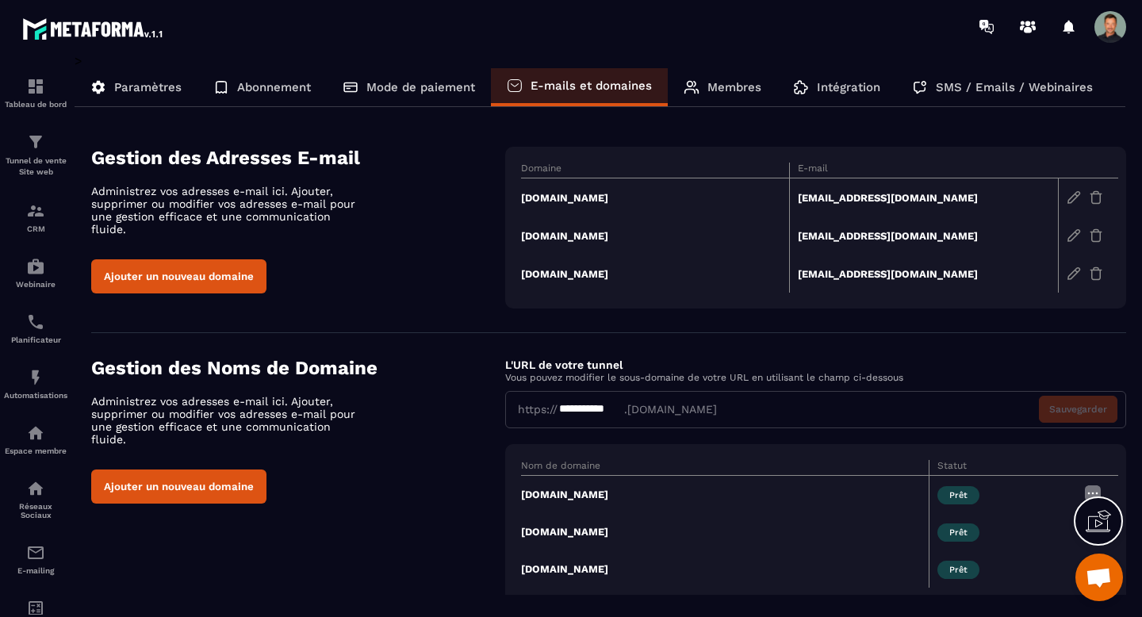
click at [871, 186] on td "[EMAIL_ADDRESS][DOMAIN_NAME]" at bounding box center [924, 197] width 269 height 39
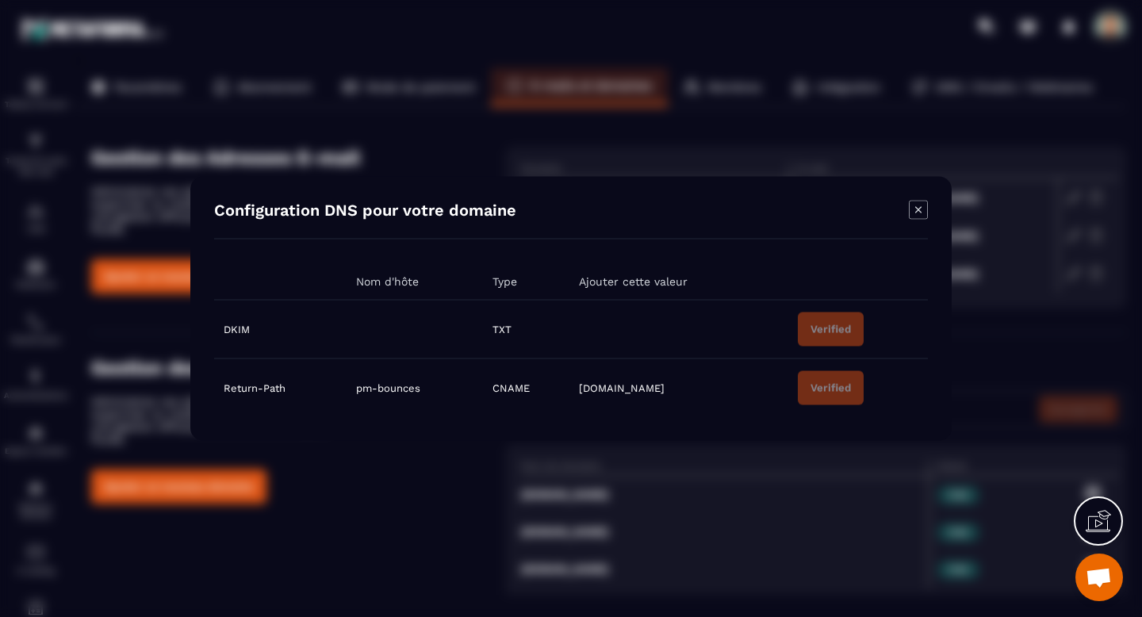
click at [912, 207] on icon "Modal window" at bounding box center [918, 210] width 19 height 19
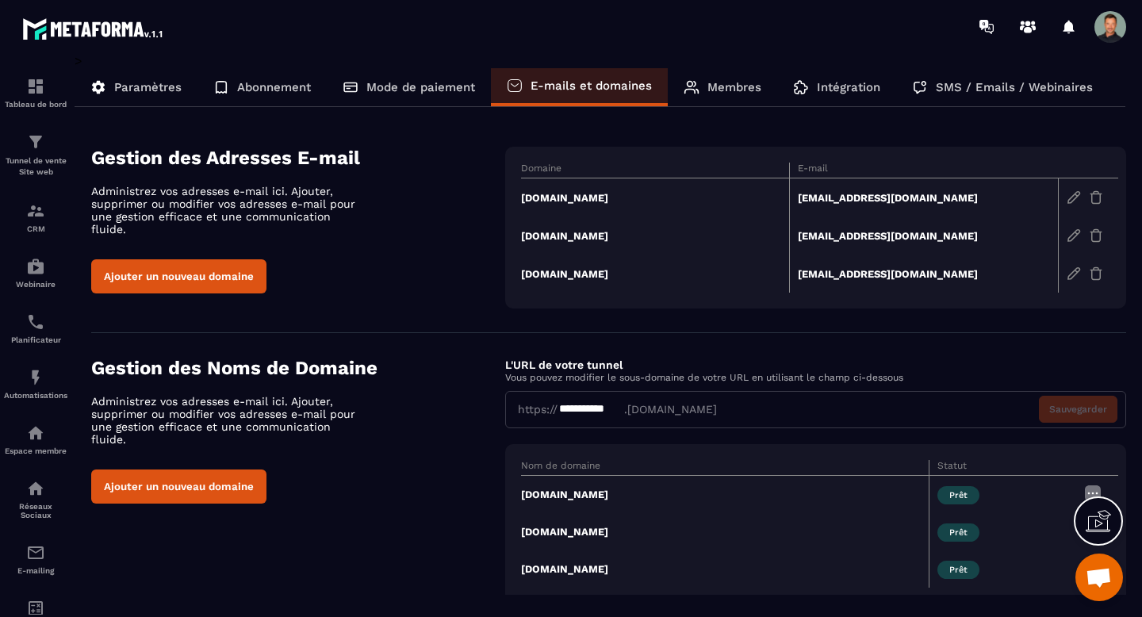
click at [1076, 234] on img at bounding box center [1073, 235] width 14 height 14
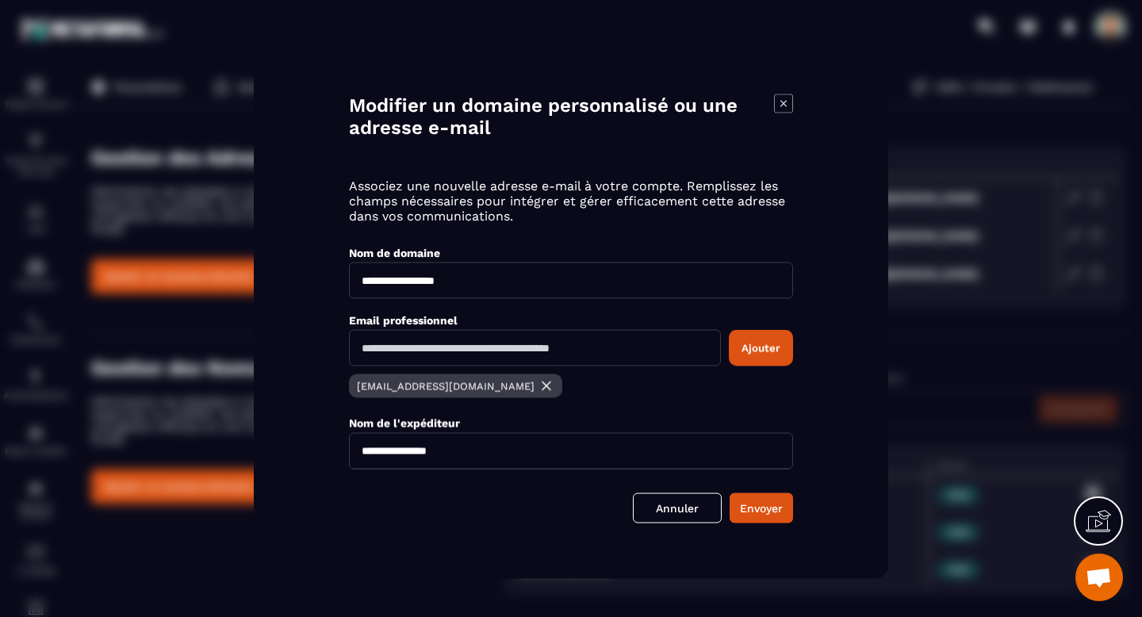
click at [553, 194] on p "Associez une nouvelle adresse e-mail à votre compte. Remplissez les champs néce…" at bounding box center [571, 200] width 444 height 45
click at [782, 105] on icon "Modal window" at bounding box center [783, 103] width 19 height 19
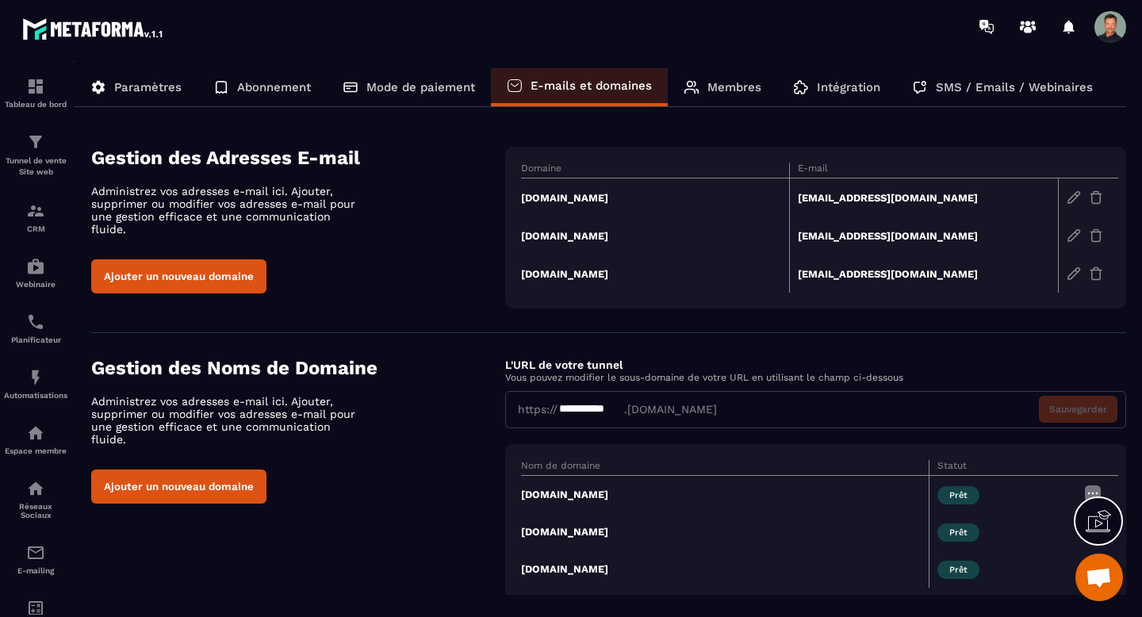
click at [896, 197] on td "[EMAIL_ADDRESS][DOMAIN_NAME]" at bounding box center [924, 197] width 269 height 39
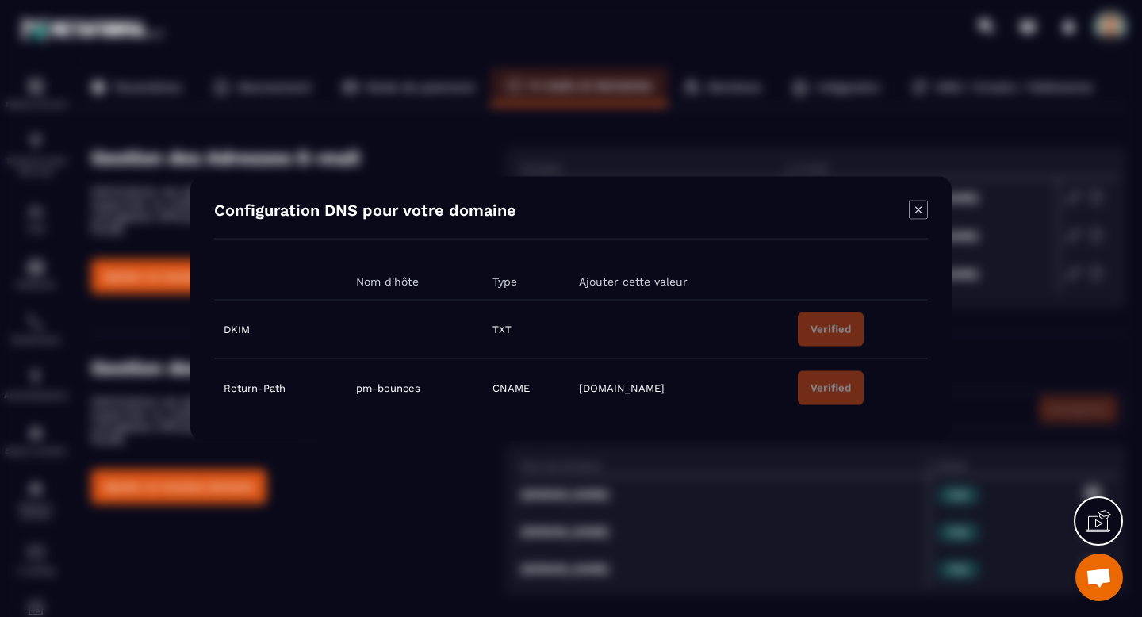
click at [923, 209] on icon "Modal window" at bounding box center [918, 210] width 19 height 19
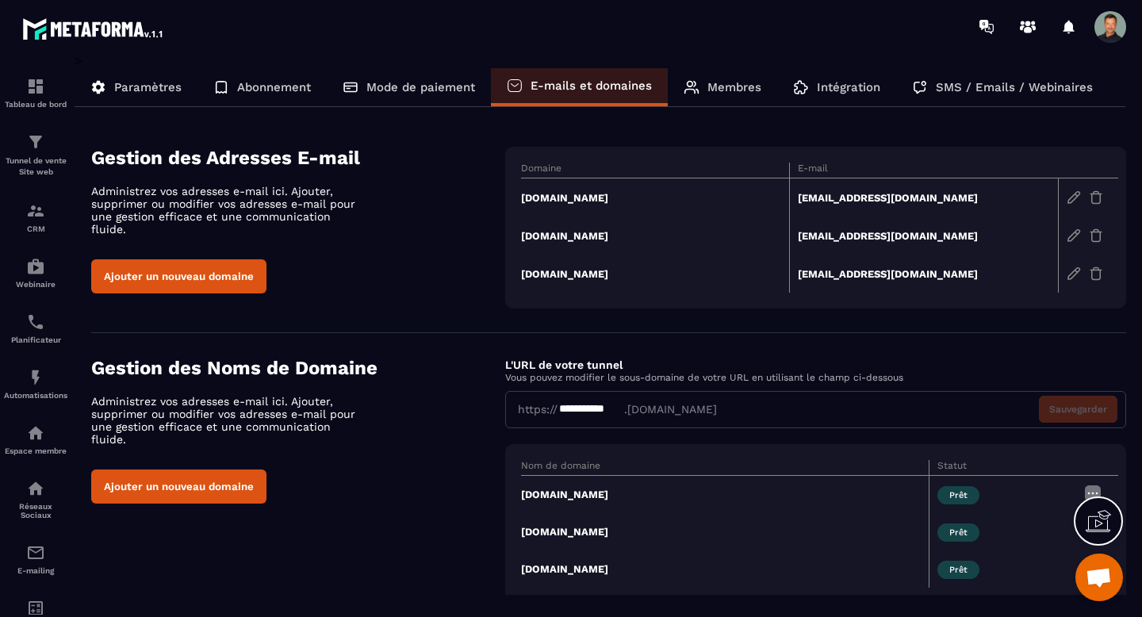
click at [753, 83] on p "Membres" at bounding box center [734, 87] width 54 height 14
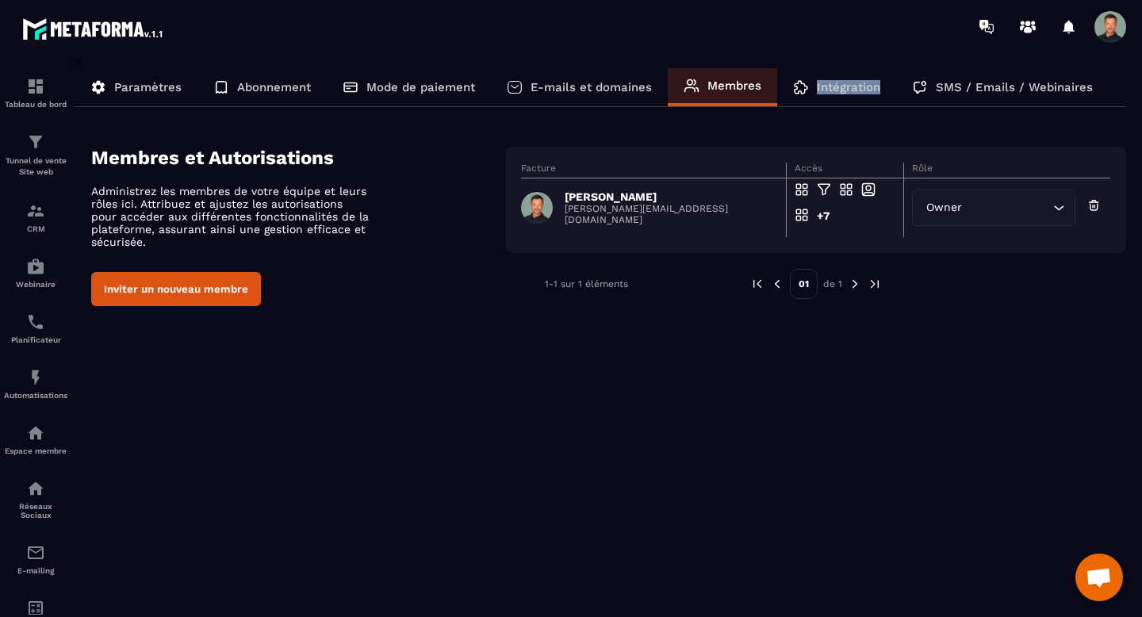
click at [809, 86] on div "Intégration" at bounding box center [836, 87] width 119 height 38
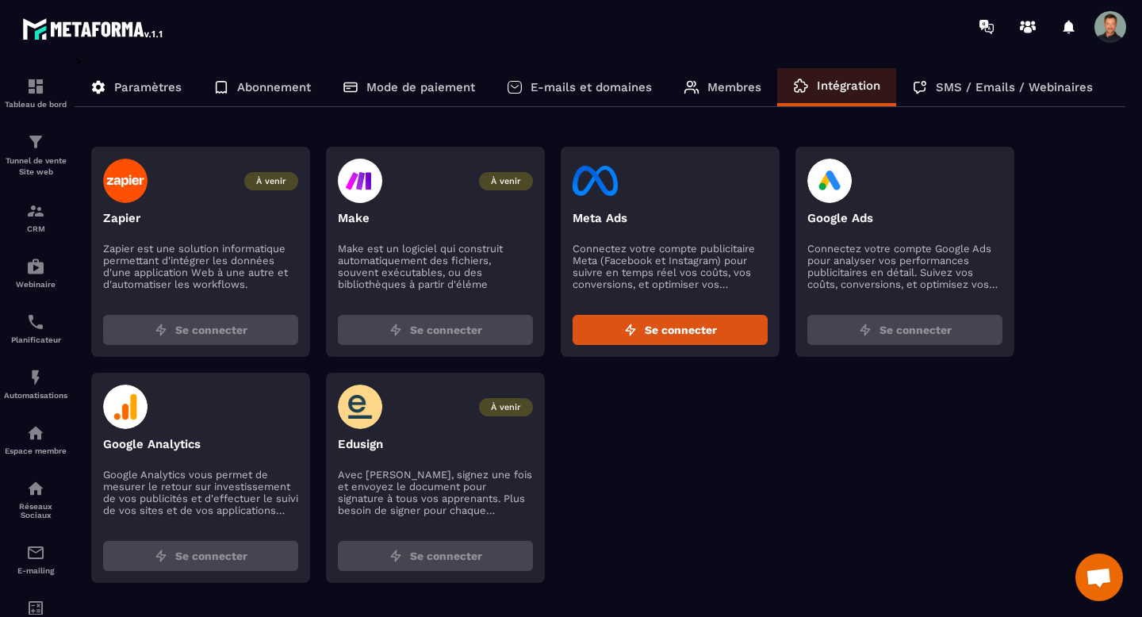
click at [1018, 85] on p "SMS / Emails / Webinaires" at bounding box center [1014, 87] width 157 height 14
